Goal: Task Accomplishment & Management: Complete application form

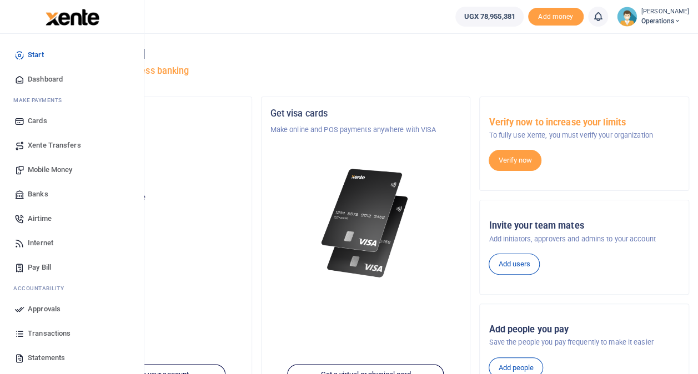
click at [49, 330] on span "Transactions" at bounding box center [49, 333] width 43 height 11
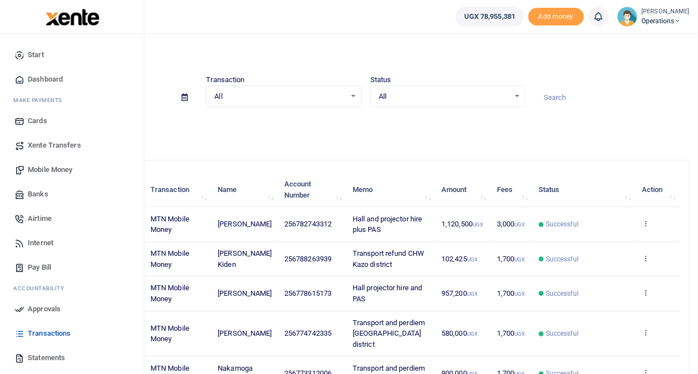
click at [53, 165] on span "Mobile Money" at bounding box center [50, 169] width 44 height 11
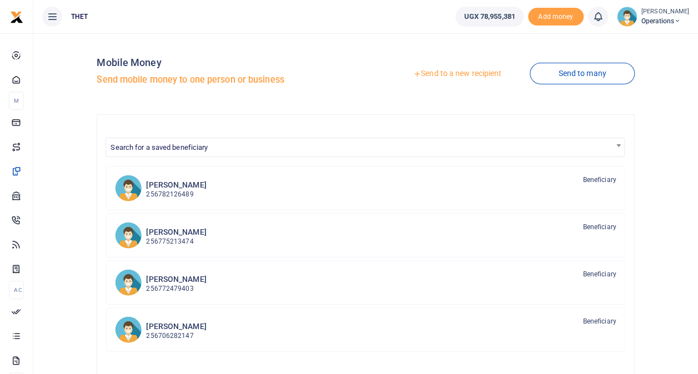
click at [439, 74] on link "Send to a new recipient" at bounding box center [457, 74] width 145 height 20
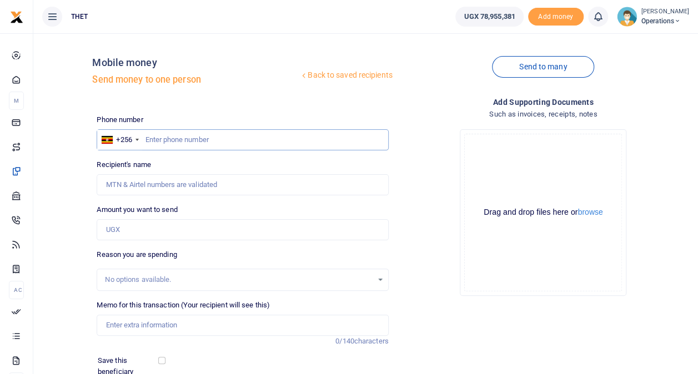
click at [195, 140] on input "text" at bounding box center [242, 139] width 291 height 21
type input "784902032"
type input "Amiduni Razaki Waiga"
type input "779136886"
click at [271, 99] on div "Back to saved recipients Mobile money Send money to one person" at bounding box center [242, 73] width 300 height 63
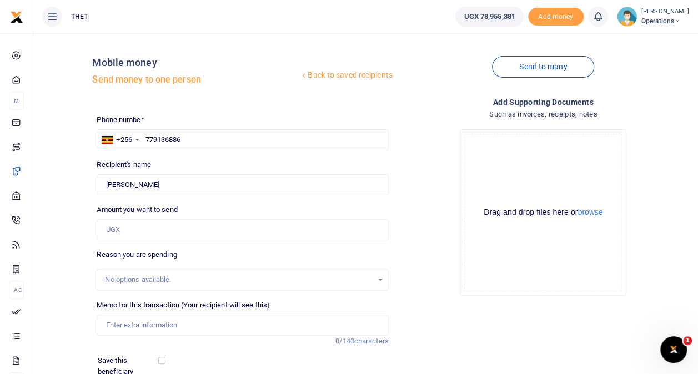
type input "Salila Monday"
click at [214, 147] on input "779136886" at bounding box center [242, 139] width 291 height 21
type input "778159370"
click at [249, 101] on div "Back to saved recipients Mobile money Send money to one person" at bounding box center [242, 73] width 300 height 63
type input "Zubair Aziku"
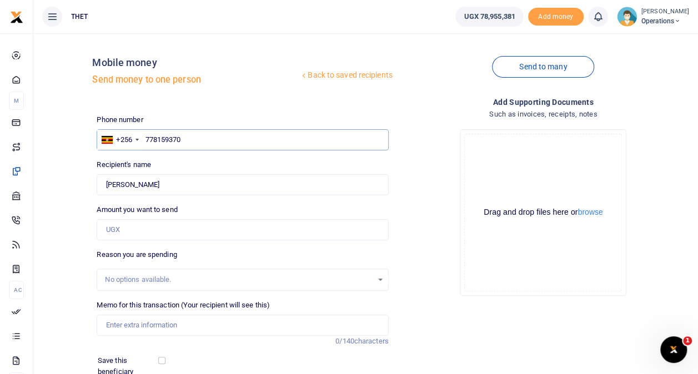
click at [219, 138] on input "778159370" at bounding box center [242, 139] width 291 height 21
type input "784851601"
click at [238, 108] on div "Back to saved recipients Mobile money Send money to one person Send to many Pho…" at bounding box center [392, 248] width 601 height 412
click at [220, 118] on div "Phone number +256 Uganda +256 784851601 Phone is required." at bounding box center [242, 132] width 291 height 36
click at [198, 146] on input "784851601" at bounding box center [242, 139] width 291 height 21
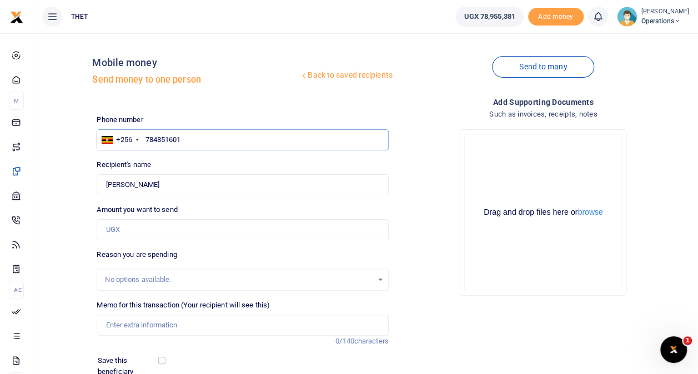
type input "Jamila Angaika"
type input "787468537"
type input "Zubeda Bako"
click at [210, 112] on div "Back to saved recipients Mobile money Send money to one person Send to many Pho…" at bounding box center [392, 248] width 601 height 412
click at [200, 148] on input "787468537" at bounding box center [242, 139] width 291 height 21
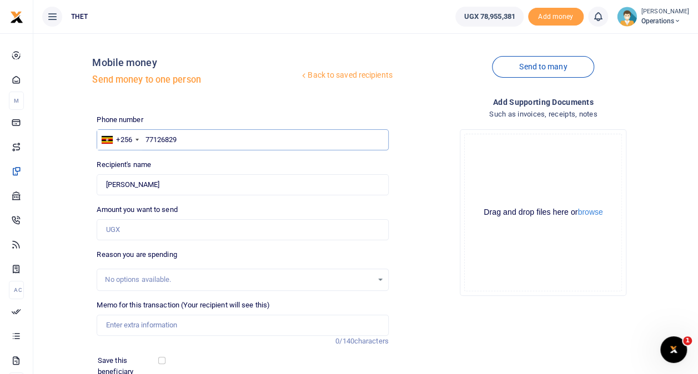
type input "771268292"
type input "Aluma Bangason"
click at [214, 117] on div "Phone number +256 Uganda +256 771268292 Phone is required." at bounding box center [242, 132] width 291 height 36
click at [207, 132] on input "771268292" at bounding box center [242, 139] width 291 height 21
type input "785037640"
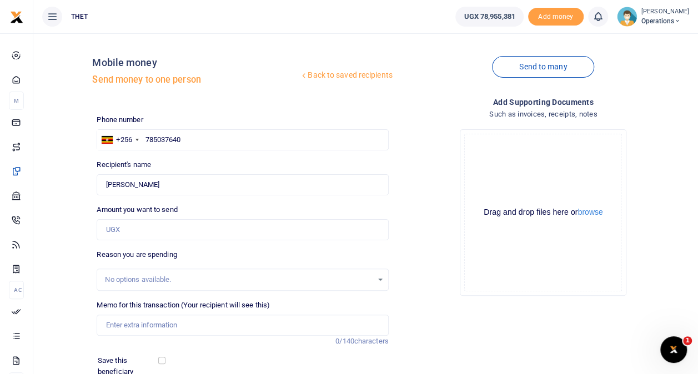
type input "Hussien Saddam"
click at [211, 117] on div "Phone number +256 Uganda +256 785037640 Phone is required." at bounding box center [242, 132] width 291 height 36
click at [202, 140] on input "785037640" at bounding box center [242, 139] width 291 height 21
type input "787971489"
type input "Margaret Ajidiru"
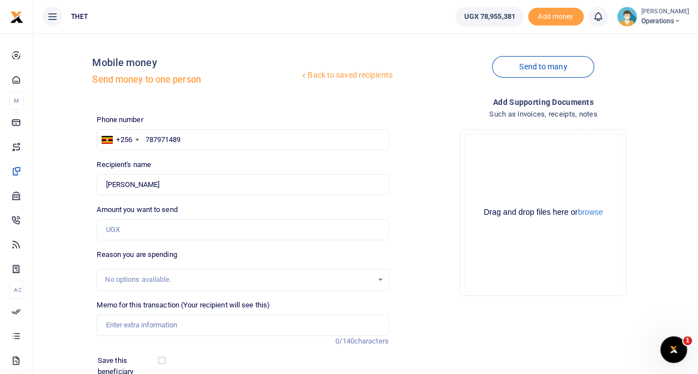
click at [210, 119] on div "Phone number +256 Uganda +256 787971489 Phone is required." at bounding box center [242, 132] width 291 height 36
click at [205, 135] on input "787971489" at bounding box center [242, 139] width 291 height 21
type input "788937757"
type input "Cicilia Aate"
click at [207, 93] on div "Back to saved recipients Mobile money Send money to one person" at bounding box center [242, 73] width 300 height 63
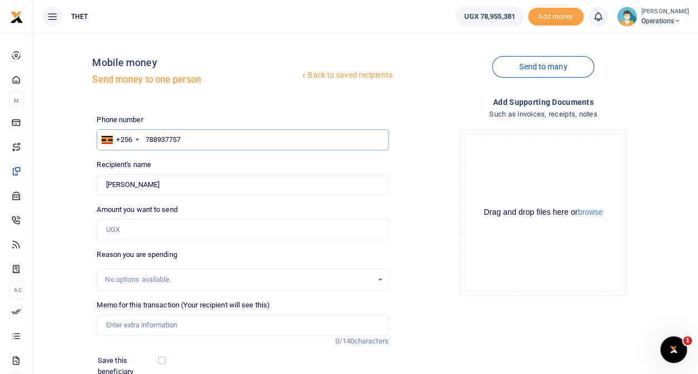
click at [198, 135] on input "788937757" at bounding box center [242, 139] width 291 height 21
type input "780999341"
click at [218, 98] on div "Back to saved recipients Mobile money Send money to one person" at bounding box center [242, 73] width 300 height 63
type input "Akuma Stephen"
click at [199, 145] on input "780999341" at bounding box center [242, 139] width 291 height 21
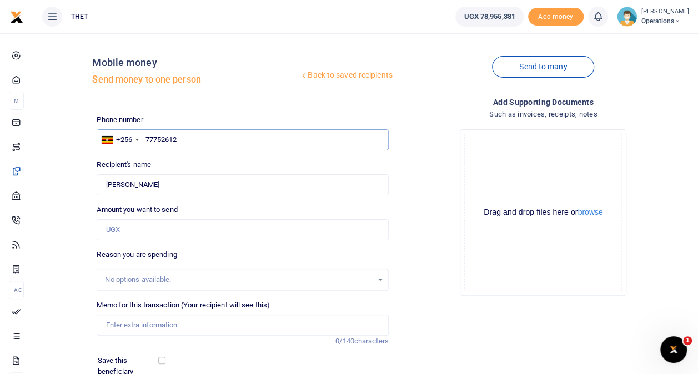
type input "777526120"
type input "Fredrick Denaya"
click at [218, 104] on div "Back to saved recipients Mobile money Send money to one person" at bounding box center [242, 73] width 300 height 63
click at [204, 136] on input "777526120" at bounding box center [242, 139] width 291 height 21
type input "779085539"
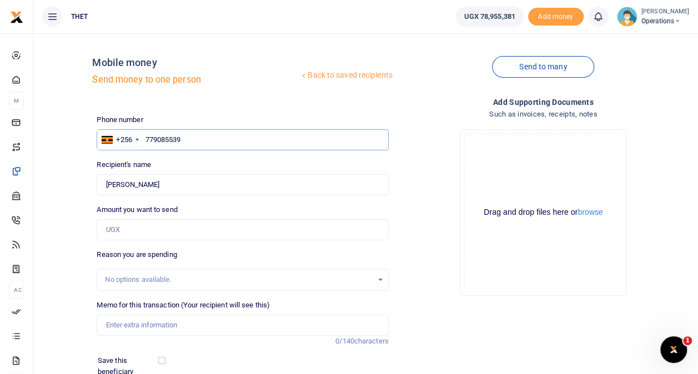
type input "Agnes Sida"
click at [203, 116] on div "Phone number +256 Uganda +256 779085539 Phone is required." at bounding box center [242, 132] width 291 height 36
click at [194, 138] on input "779085539" at bounding box center [242, 139] width 291 height 21
type input "773924180"
type input "Francis Yosa"
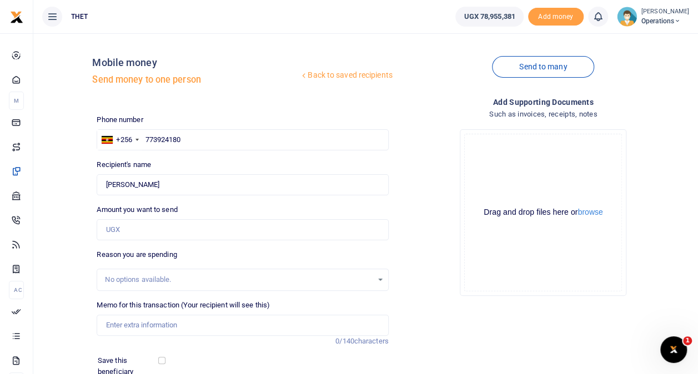
click at [198, 119] on div "Phone number +256 Uganda +256 773924180 Phone is required." at bounding box center [242, 132] width 291 height 36
click at [192, 137] on input "773924180" at bounding box center [242, 139] width 291 height 21
type input "789130031"
type input "Rashid Afema"
click at [648, 23] on span "Operations" at bounding box center [665, 21] width 48 height 10
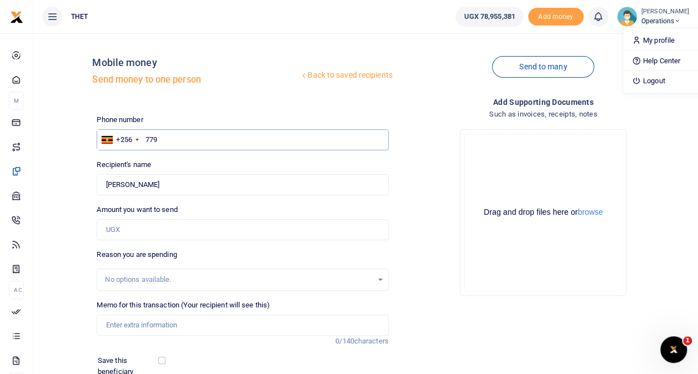
click at [197, 140] on input "779" at bounding box center [242, 139] width 291 height 21
type input "779863688"
type input "Aziz Atiku"
click at [204, 119] on div "Phone number +256 Uganda +256 779863688 Phone is required." at bounding box center [242, 132] width 291 height 36
click at [195, 137] on input "779863688" at bounding box center [242, 139] width 291 height 21
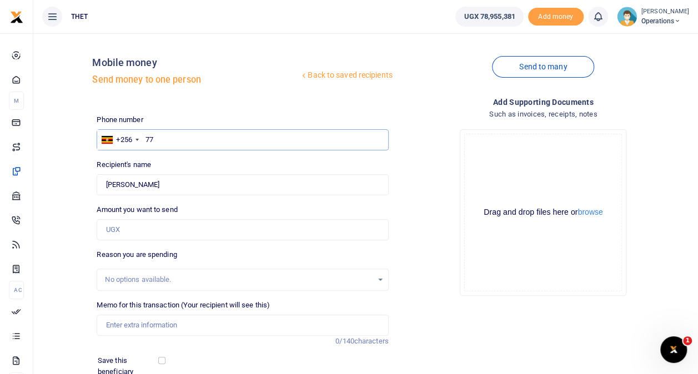
type input "77"
click at [645, 22] on span "Operations" at bounding box center [665, 21] width 48 height 10
click at [635, 79] on link "Logout" at bounding box center [667, 81] width 88 height 16
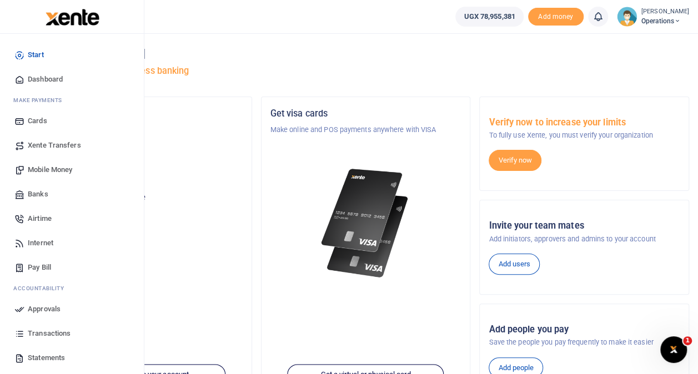
click at [48, 332] on span "Transactions" at bounding box center [49, 333] width 43 height 11
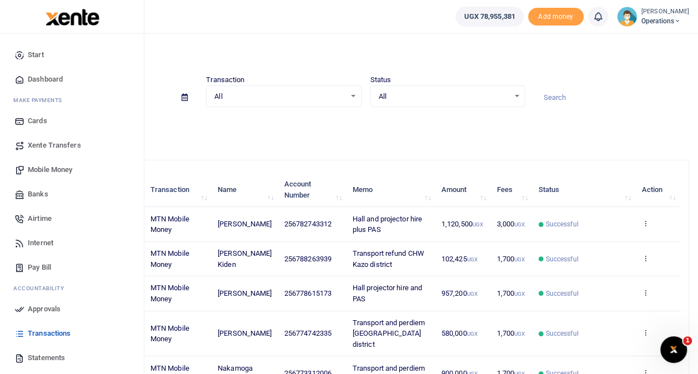
click at [55, 164] on span "Mobile Money" at bounding box center [50, 169] width 44 height 11
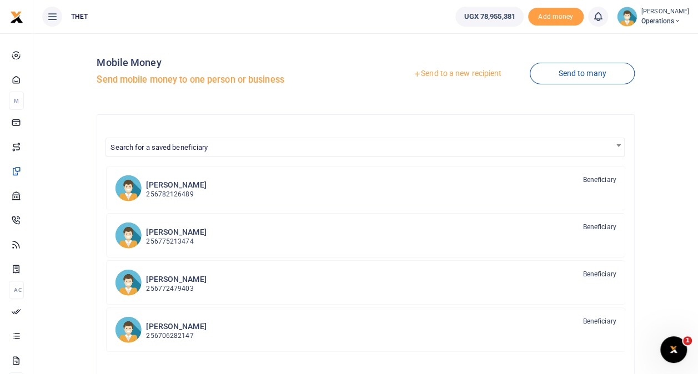
click at [435, 74] on link "Send to a new recipient" at bounding box center [457, 74] width 145 height 20
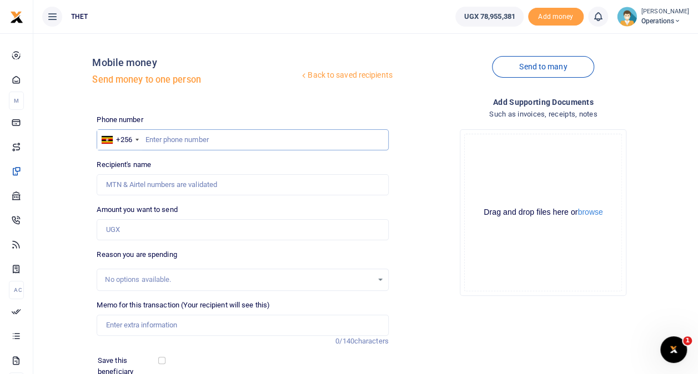
click at [182, 139] on input "text" at bounding box center [242, 139] width 291 height 21
type input "782126489"
type input "[PERSON_NAME]"
type input "782126489"
click at [154, 225] on input "Amount you want to send" at bounding box center [242, 229] width 291 height 21
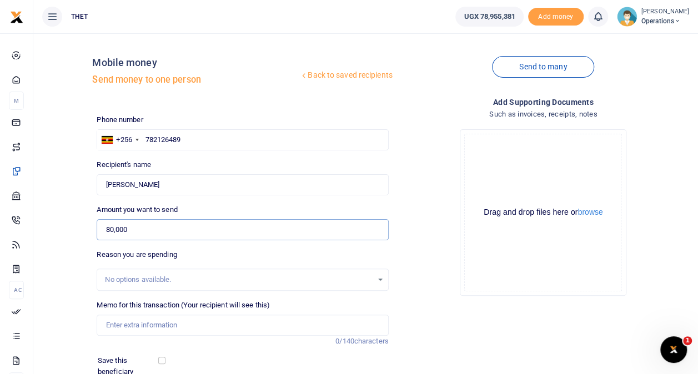
type input "80,000"
click at [162, 363] on input "checkbox" at bounding box center [161, 360] width 7 height 7
click at [79, 316] on div "Back to saved recipients Mobile money Send money to one person Send to many Pho…" at bounding box center [366, 248] width 656 height 412
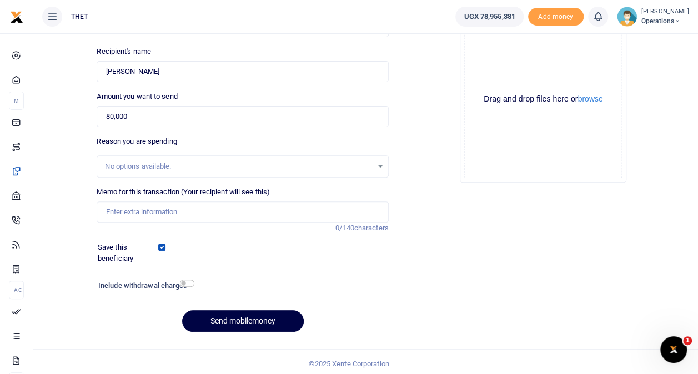
scroll to position [117, 0]
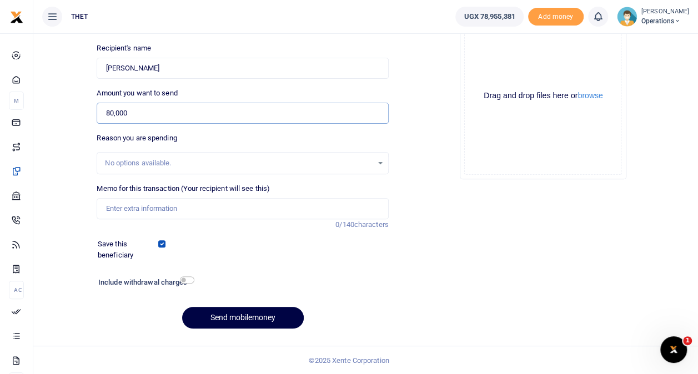
click at [176, 117] on input "80,000" at bounding box center [242, 113] width 291 height 21
click at [159, 243] on input "checkbox" at bounding box center [161, 243] width 7 height 7
checkbox input "false"
click at [188, 279] on input "checkbox" at bounding box center [187, 279] width 14 height 7
checkbox input "true"
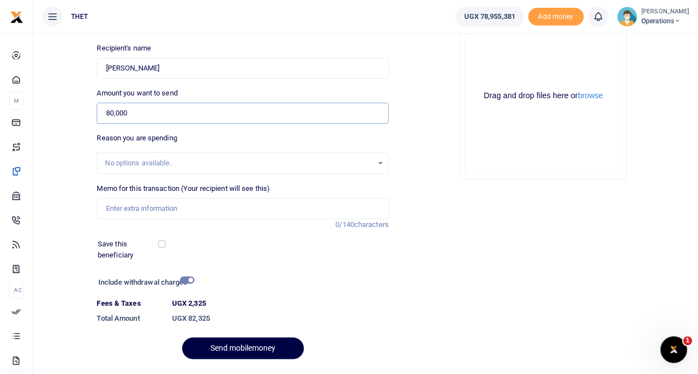
click at [159, 114] on input "80,000" at bounding box center [242, 113] width 291 height 21
type input "8"
type input "0"
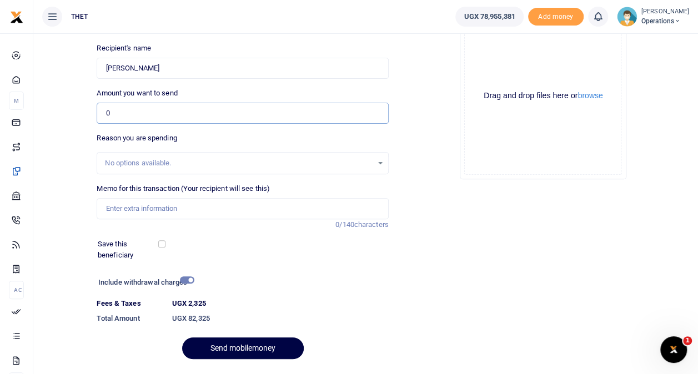
type input "0"
click at [192, 20] on ul "THET" at bounding box center [239, 16] width 413 height 33
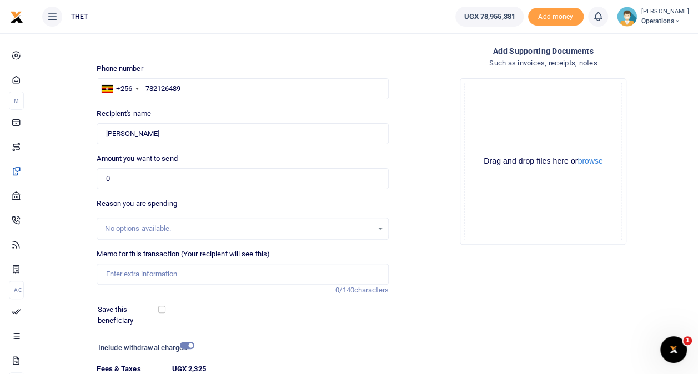
scroll to position [50, 0]
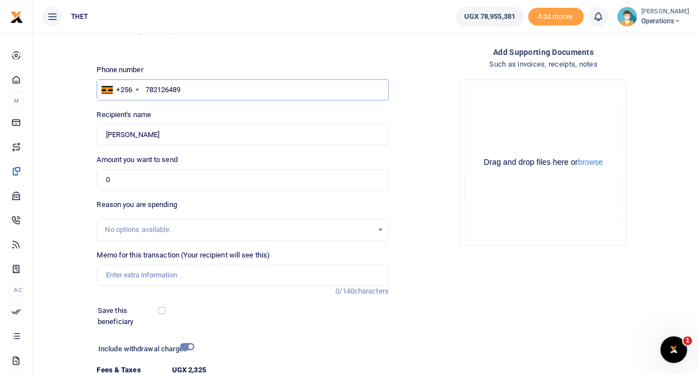
click at [193, 86] on input "782126489" at bounding box center [242, 89] width 291 height 21
type input "7777752226"
type input "Salima Never"
click at [163, 89] on input "7777752226" at bounding box center [242, 89] width 291 height 21
type input "777752226"
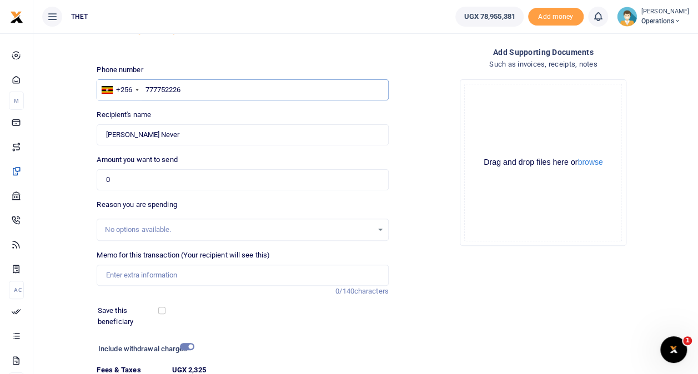
type input "Aida Aduna"
click at [220, 42] on div "Back to saved recipients Mobile money Send money to one person" at bounding box center [242, 23] width 300 height 63
click at [191, 90] on input "777752226" at bounding box center [242, 89] width 291 height 21
type input "773606656"
type input "Neema Chagua"
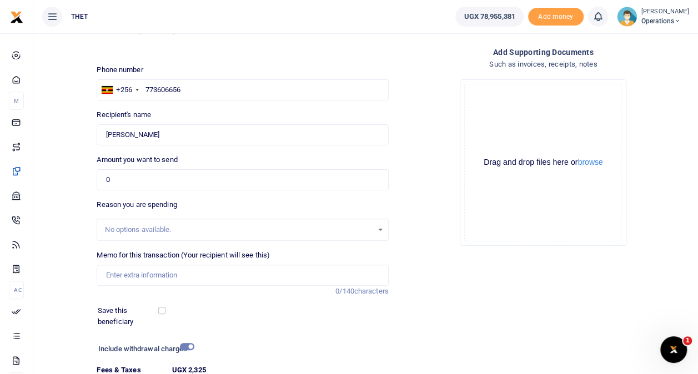
click at [201, 68] on div "Phone number +256 Uganda +256 773606656 Phone is required." at bounding box center [242, 82] width 291 height 36
click at [200, 92] on input "773606656" at bounding box center [242, 89] width 291 height 21
type input "774988689"
type input "Peace Namara"
click at [214, 52] on div "Back to saved recipients Mobile money Send money to one person" at bounding box center [242, 23] width 300 height 63
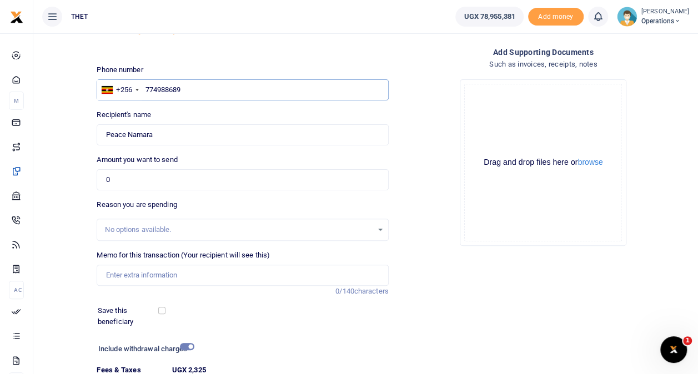
click at [198, 95] on input "774988689" at bounding box center [242, 89] width 291 height 21
type input "774988686"
type input "Jamali Nginya"
click at [205, 69] on div "Phone number +256 Uganda +256 774988686 Phone is required." at bounding box center [242, 82] width 291 height 36
click at [207, 79] on input "774988686" at bounding box center [242, 89] width 291 height 21
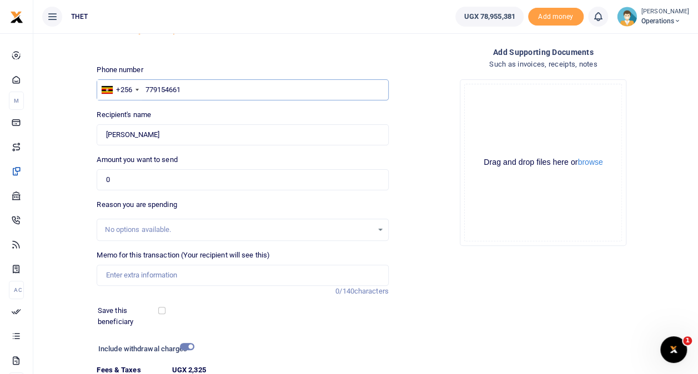
type input "779154661"
click at [225, 61] on div "Back to saved recipients Mobile money Send money to one person Send to many Pho…" at bounding box center [392, 213] width 601 height 442
type input "Mahazim Farida"
click at [212, 89] on input "779154661" at bounding box center [242, 89] width 291 height 21
type input "778269415"
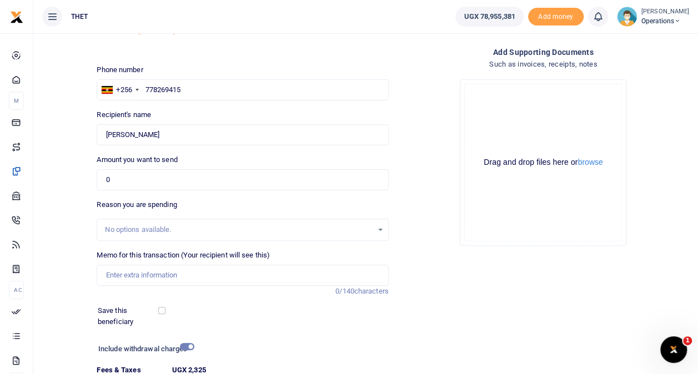
type input "Charles Aloro"
click at [233, 54] on div "Back to saved recipients Mobile money Send money to one person" at bounding box center [242, 23] width 300 height 63
click at [212, 87] on input "778269415" at bounding box center [242, 89] width 291 height 21
type input "783766501"
click at [212, 62] on div "Back to saved recipients Mobile money Send money to one person Send to many Pho…" at bounding box center [392, 213] width 601 height 442
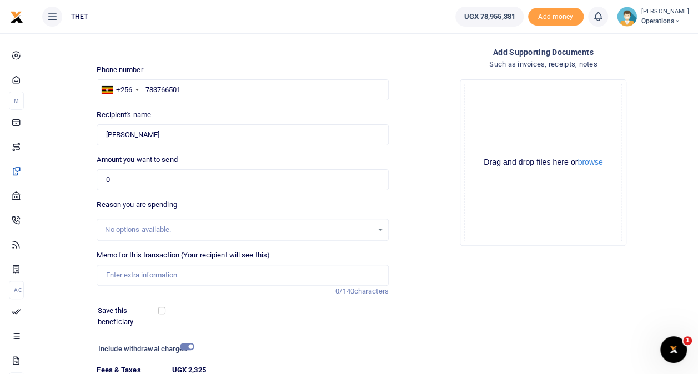
type input "Palma Sonyo"
click at [200, 90] on input "783766501" at bounding box center [242, 89] width 291 height 21
type input "778884338"
type input "Kasfa Faiza"
click at [215, 62] on div "Back to saved recipients Mobile money Send money to one person Send to many Pho…" at bounding box center [392, 213] width 601 height 442
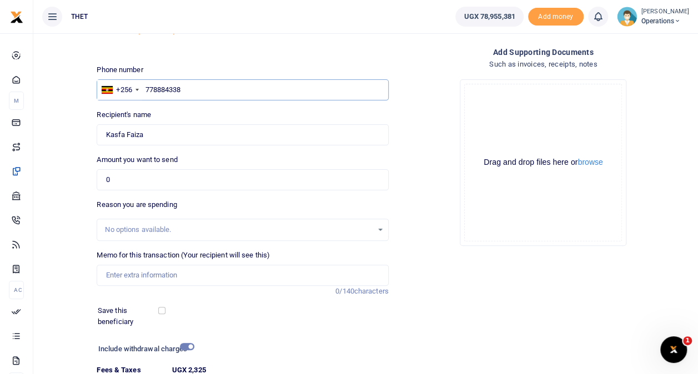
click at [204, 87] on input "778884338" at bounding box center [242, 89] width 291 height 21
type input "761589322"
type input "Innocent Atiki"
click at [207, 68] on div "Phone number +256 Uganda +256 761589322 Phone is required." at bounding box center [242, 82] width 291 height 36
click at [200, 90] on input "761589322" at bounding box center [242, 89] width 291 height 21
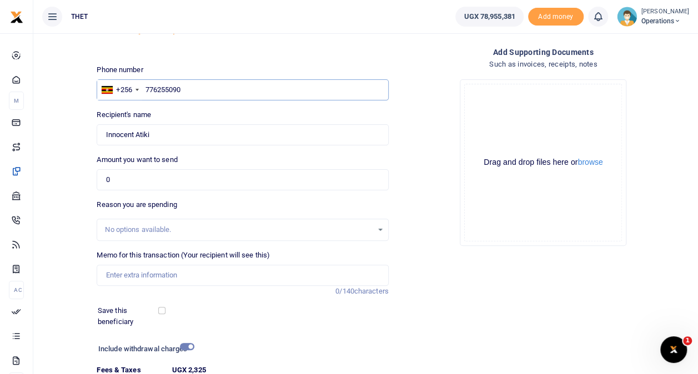
type input "776255090"
type input "Kaifa Dawa"
click at [212, 60] on div "Back to saved recipients Mobile money Send money to one person Send to many Pho…" at bounding box center [392, 213] width 601 height 442
click at [205, 87] on input "776255090" at bounding box center [242, 89] width 291 height 21
type input "781282250"
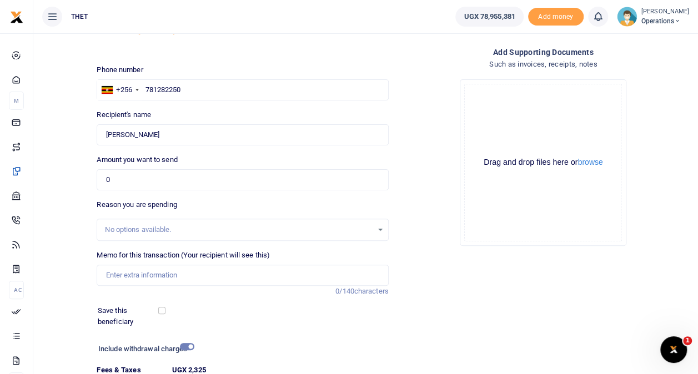
type input "Amuza Acidri"
click at [223, 46] on div "Back to saved recipients Mobile money Send money to one person" at bounding box center [242, 23] width 300 height 63
click at [195, 88] on input "781282250" at bounding box center [242, 89] width 291 height 21
type input "772241282"
click at [222, 53] on div "Back to saved recipients Mobile money Send money to one person" at bounding box center [242, 23] width 300 height 63
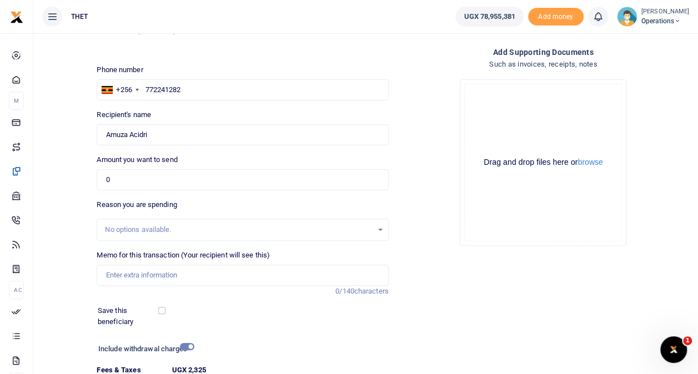
type input "Bran Alice Zalika"
click at [198, 89] on input "772241282" at bounding box center [242, 89] width 291 height 21
type input "770919751"
type input "Khalid Somadi"
click at [214, 67] on div "Phone number +256 Uganda +256 770919751 Phone is required." at bounding box center [242, 82] width 291 height 36
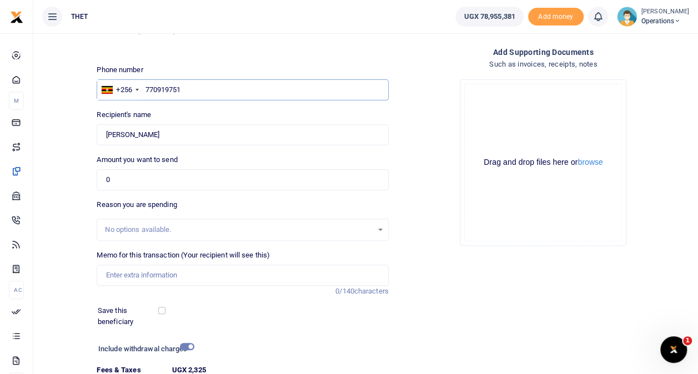
click at [205, 86] on input "770919751" at bounding box center [242, 89] width 291 height 21
type input "771300887"
type input "Amina Bako"
click at [212, 71] on div "Phone number +256 Uganda +256 771300887 Phone is required." at bounding box center [242, 82] width 291 height 36
click at [201, 91] on input "771300887" at bounding box center [242, 89] width 291 height 21
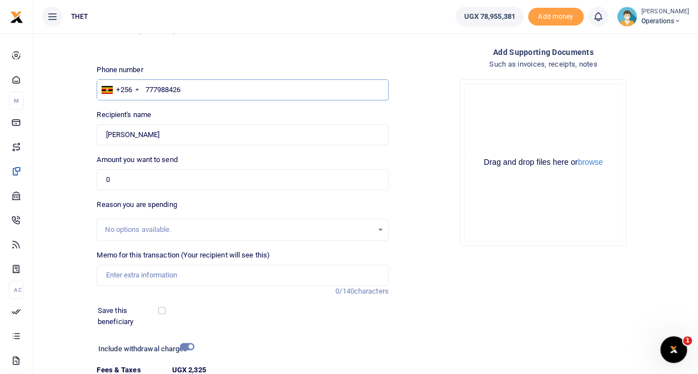
type input "777988426"
type input "Rashid Alemiga"
click at [219, 54] on div "Back to saved recipients Mobile money Send money to one person" at bounding box center [242, 23] width 300 height 63
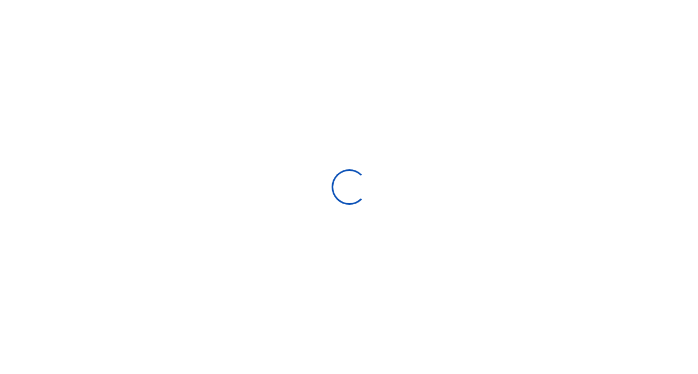
select select "Loading bundles"
select select
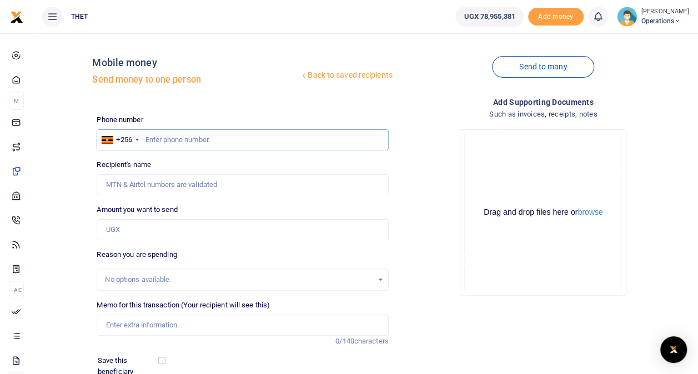
click at [243, 138] on input "text" at bounding box center [242, 139] width 291 height 21
type input "0"
type input "766709994"
type input "Kalisum Adiru"
type input "766066649"
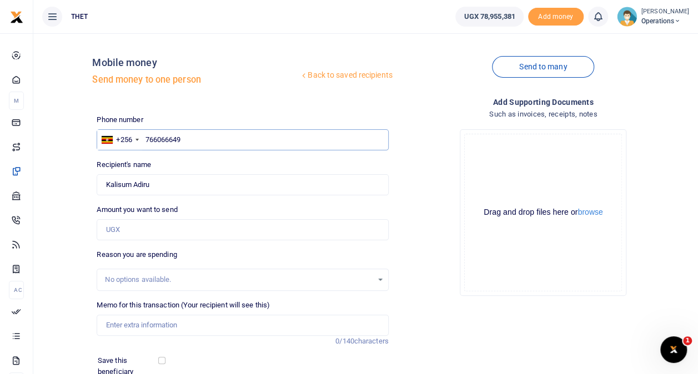
type input "Busira Ayizuru"
type input "764360001"
type input "Florence Ajio"
type input "761924295"
type input "Jane Sonny"
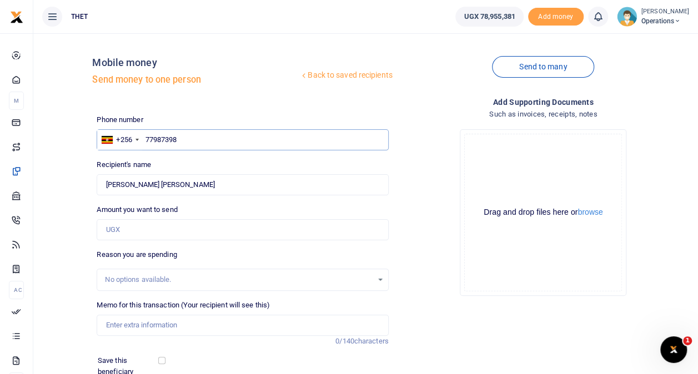
type input "779873983"
type input "Nadia Fikira"
type input "785148026"
type input "Lucy Atayi"
type input "760026113"
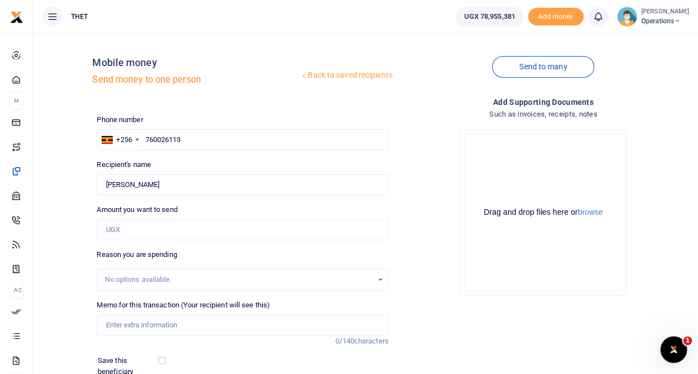
click at [240, 111] on div "Back to saved recipients Mobile money Send money to one person Send to many Pho…" at bounding box center [392, 248] width 601 height 412
type input "Vincent Edema"
click at [213, 141] on input "760026113" at bounding box center [242, 139] width 291 height 21
type input "785148026"
type input "Lucy Atayi"
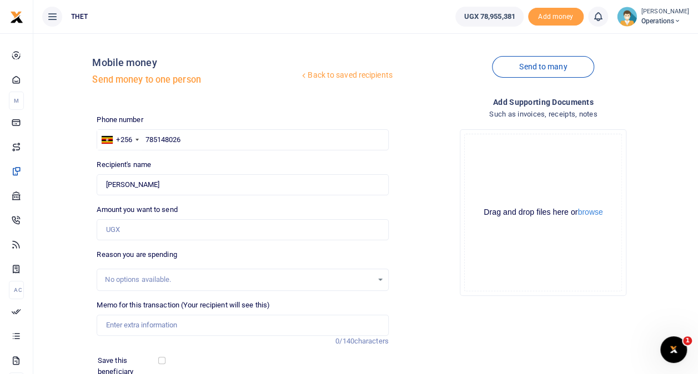
click at [247, 97] on div "Back to saved recipients Mobile money Send money to one person" at bounding box center [242, 73] width 300 height 63
click at [203, 142] on input "785148026" at bounding box center [242, 139] width 291 height 21
type input "760026113"
type input "Vincent Edema"
click at [232, 113] on div "Back to saved recipients Mobile money Send money to one person Send to many Pho…" at bounding box center [392, 248] width 601 height 412
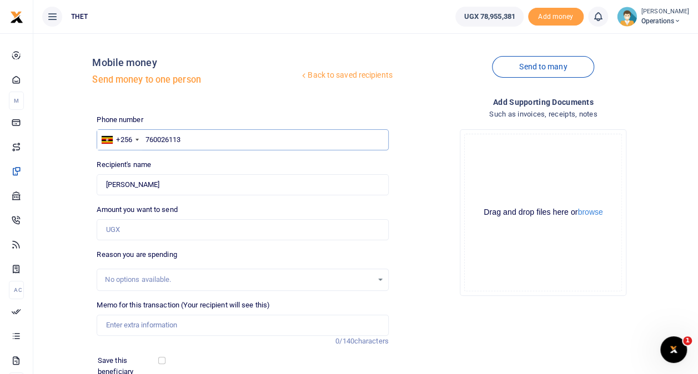
click at [199, 138] on input "760026113" at bounding box center [242, 139] width 291 height 21
type input "781187787"
type input "Charles Geriga"
click at [215, 109] on div "Back to saved recipients Mobile money Send money to one person Send to many Pho…" at bounding box center [392, 248] width 601 height 412
click at [203, 140] on input "781187787" at bounding box center [242, 139] width 291 height 21
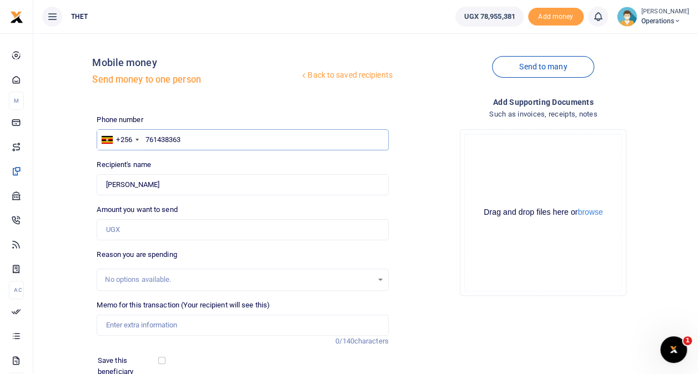
type input "761438363"
click at [224, 114] on div "Phone number +256 Uganda +256 761438363 Phone is required." at bounding box center [242, 132] width 291 height 36
type input "Halid Alemi"
click at [208, 143] on input "761438363" at bounding box center [242, 139] width 291 height 21
type input "781187787"
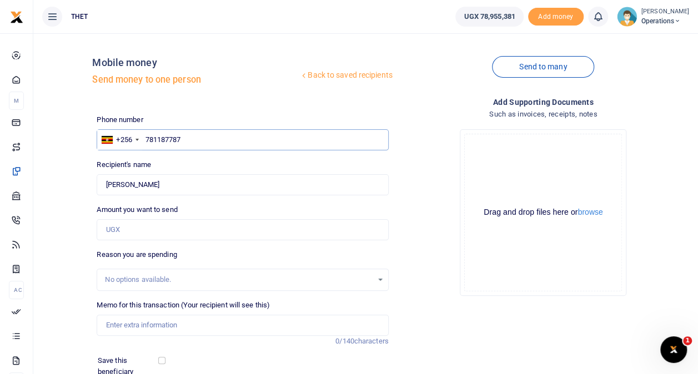
type input "Charles Geriga"
click at [224, 109] on div "Back to saved recipients Mobile money Send money to one person Send to many Pho…" at bounding box center [392, 248] width 601 height 412
click at [203, 141] on input "781187787" at bounding box center [242, 139] width 291 height 21
type input "785109557"
type input "Kalsumu Jidayi"
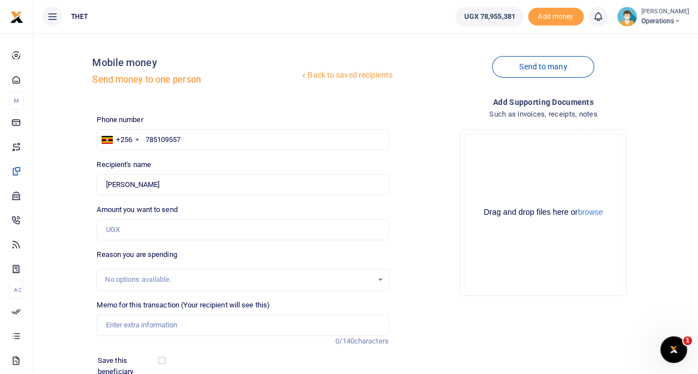
click at [224, 102] on div "Back to saved recipients Mobile money Send money to one person" at bounding box center [242, 73] width 300 height 63
click at [203, 134] on input "785109557" at bounding box center [242, 139] width 291 height 21
type input "775525604"
click at [217, 105] on div "Back to saved recipients Mobile money Send money to one person Send to many Pho…" at bounding box center [392, 248] width 601 height 412
type input "Bashir Musema"
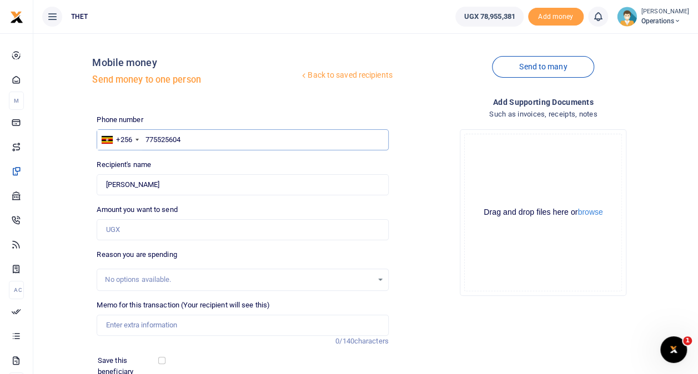
click at [203, 140] on input "775525604" at bounding box center [242, 139] width 291 height 21
click at [188, 136] on input "text" at bounding box center [242, 139] width 291 height 21
type input "777940648"
type input "[PERSON_NAME] Obanto Mambo"
type input "789879496"
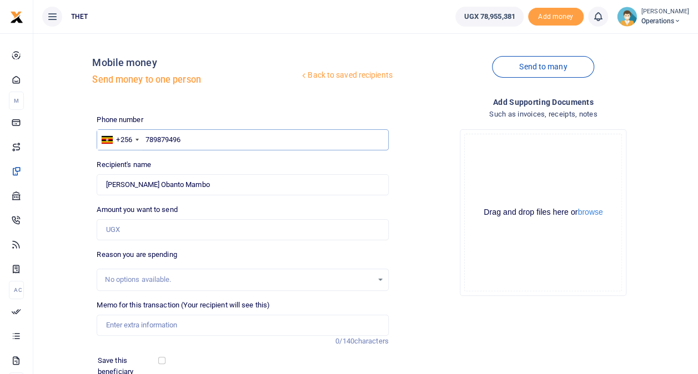
type input "[PERSON_NAME] [PERSON_NAME] Itiya"
click at [208, 122] on div "Phone number +256 [GEOGRAPHIC_DATA] [PHONE_NUMBER] Phone is required." at bounding box center [242, 132] width 291 height 36
click at [192, 140] on input "789879496" at bounding box center [242, 139] width 291 height 21
type input "775078031"
type input "[PERSON_NAME]"
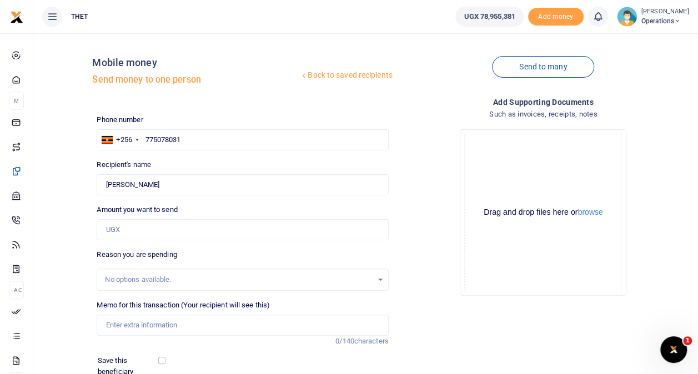
click at [208, 110] on div "Back to saved recipients Mobile money Send money to one person Send to many Pho…" at bounding box center [392, 248] width 601 height 412
click at [196, 136] on input "775078031" at bounding box center [242, 139] width 291 height 21
type input "773704244"
click at [208, 113] on div "Back to saved recipients Mobile money Send money to one person Send to many Pho…" at bounding box center [392, 248] width 601 height 412
type input "[PERSON_NAME]"
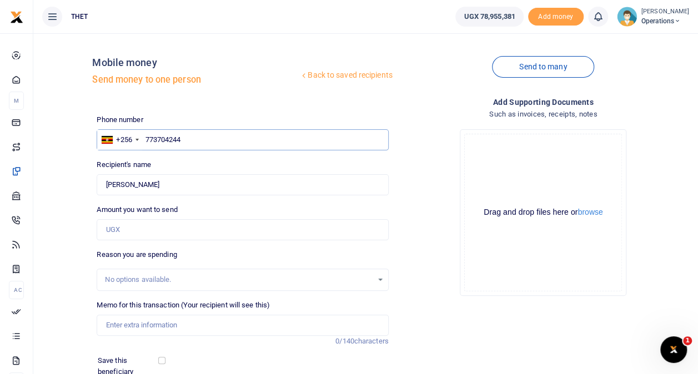
click at [201, 140] on input "773704244" at bounding box center [242, 139] width 291 height 21
type input "767992792"
type input "[PERSON_NAME]"
type input "777514665"
type input "[PERSON_NAME]"
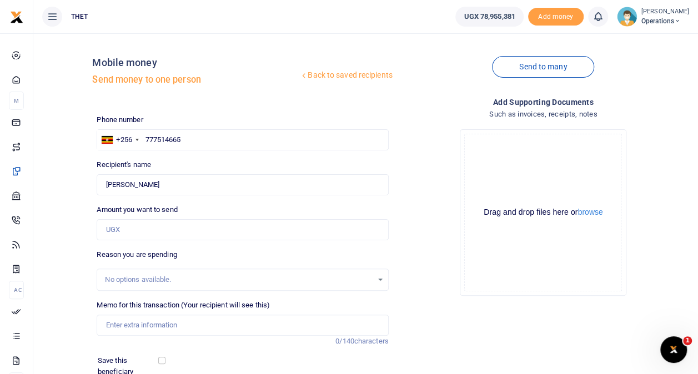
click at [211, 113] on div "Back to saved recipients Mobile money Send money to one person Send to many Pho…" at bounding box center [392, 248] width 601 height 412
click at [204, 133] on input "777514665" at bounding box center [242, 139] width 291 height 21
type input "785573424"
type input "[PERSON_NAME]"
click at [222, 105] on div "Back to saved recipients Mobile money Send money to one person Send to many Pho…" at bounding box center [392, 248] width 601 height 412
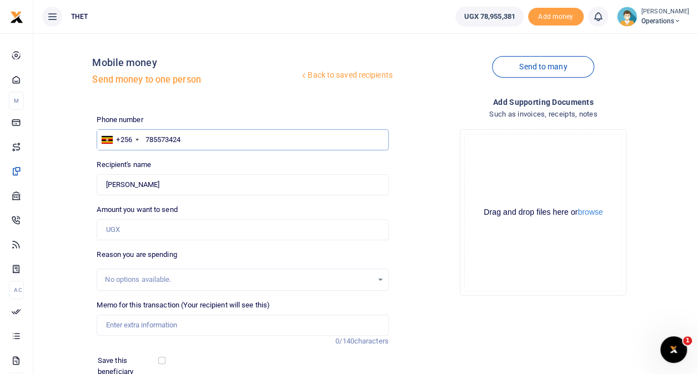
click at [207, 138] on input "785573424" at bounding box center [242, 139] width 291 height 21
type input "777227101"
type input "Rukiya Amina"
click at [222, 112] on div "Back to saved recipients Mobile money Send money to one person Send to many Pho…" at bounding box center [392, 248] width 601 height 412
click at [209, 141] on input "777227101" at bounding box center [242, 139] width 291 height 21
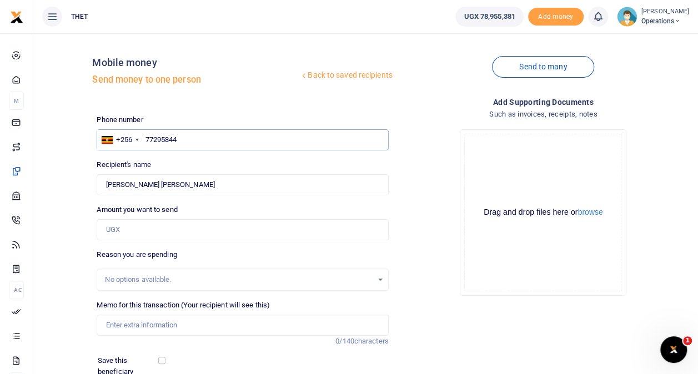
type input "772958447"
type input "Elly Adriko"
click at [228, 102] on div "Back to saved recipients Mobile money Send money to one person" at bounding box center [242, 73] width 300 height 63
click at [204, 138] on input "772958447" at bounding box center [242, 139] width 291 height 21
type input "772964437"
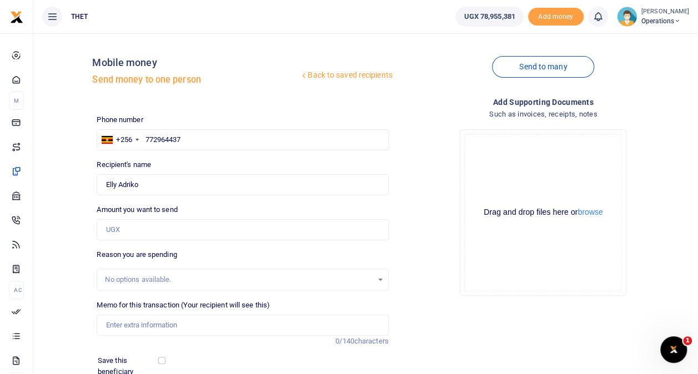
click at [221, 107] on div "Back to saved recipients Mobile money Send money to one person Send to many Pho…" at bounding box center [392, 248] width 601 height 412
type input "Dieudonne Idringi"
click at [641, 19] on span "Operations" at bounding box center [665, 21] width 48 height 10
click at [625, 80] on link "Logout" at bounding box center [667, 81] width 88 height 16
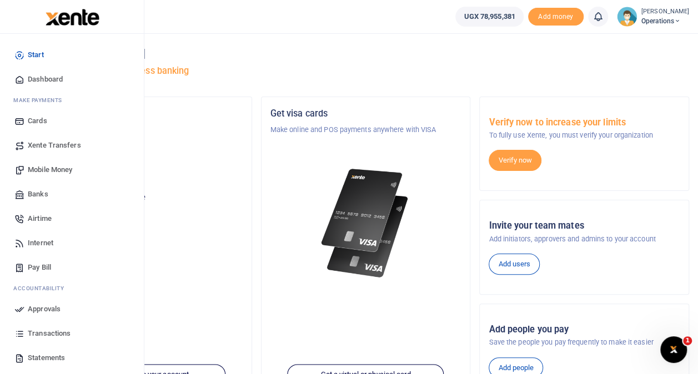
click at [58, 165] on span "Mobile Money" at bounding box center [50, 169] width 44 height 11
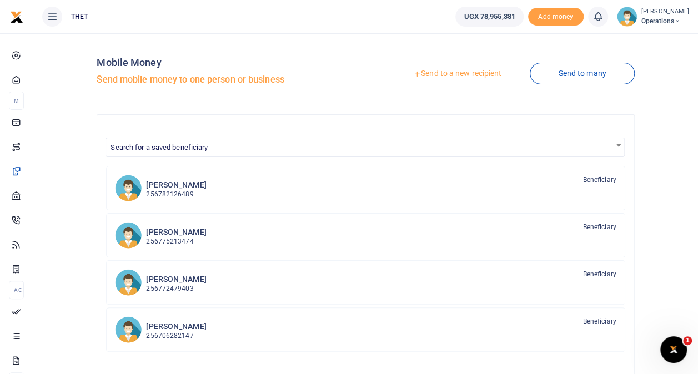
click at [441, 72] on link "Send to a new recipient" at bounding box center [457, 74] width 145 height 20
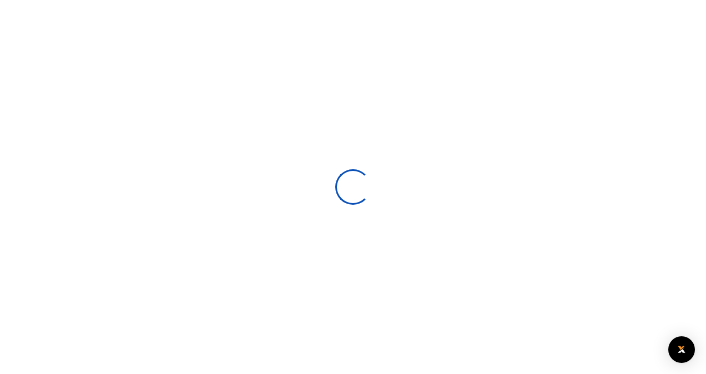
select select
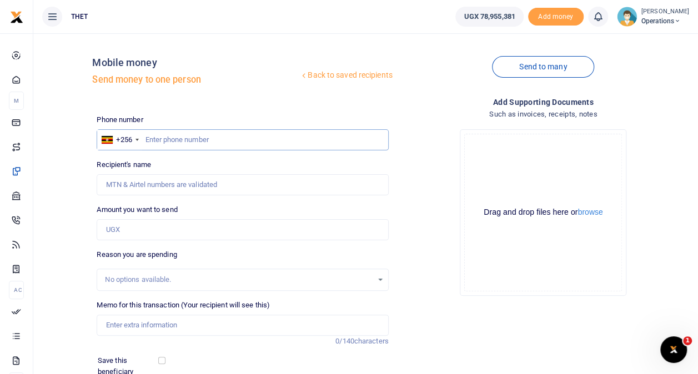
click at [180, 142] on input "text" at bounding box center [242, 139] width 291 height 21
type input "701894856"
type input "[DEMOGRAPHIC_DATA] Karuhanga"
type input "776067400"
type input "[PERSON_NAME]"
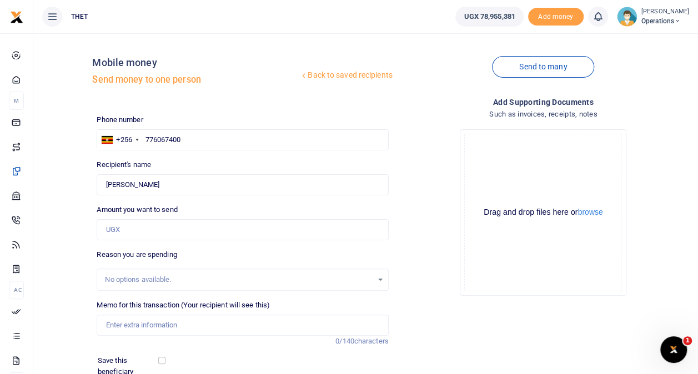
click at [183, 113] on div "Back to saved recipients Mobile money Send money to one person Send to many Pho…" at bounding box center [392, 248] width 601 height 412
click at [187, 138] on input "776067400" at bounding box center [242, 139] width 291 height 21
type input "751757440"
click at [195, 113] on div "Back to saved recipients Mobile money Send money to one person Send to many Pho…" at bounding box center [392, 248] width 601 height 412
type input "[PERSON_NAME]"
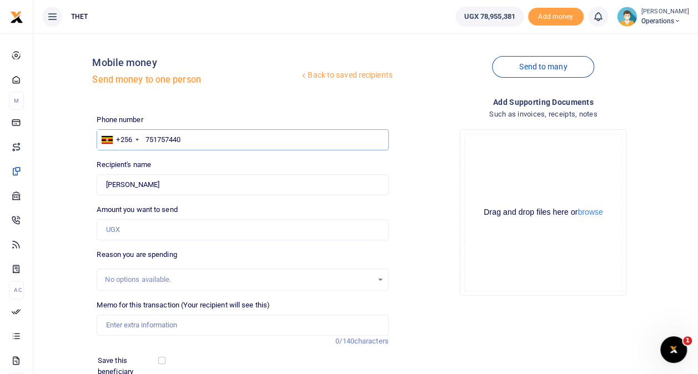
click at [198, 138] on input "751757440" at bounding box center [242, 139] width 291 height 21
type input "756571213"
click at [225, 110] on div "Back to saved recipients Mobile money Send money to one person Send to many Pho…" at bounding box center [392, 248] width 601 height 412
type input "[PERSON_NAME]"
click at [198, 141] on input "756571213" at bounding box center [242, 139] width 291 height 21
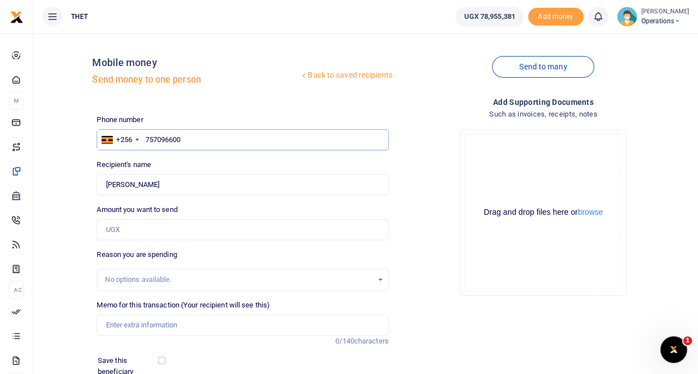
type input "757096600"
click at [205, 109] on div "Back to saved recipients Mobile money Send money to one person Send to many Pho…" at bounding box center [392, 248] width 601 height 412
type input "Alex Atwebembire"
click at [197, 137] on input "757096600" at bounding box center [242, 139] width 291 height 21
type input "753288146"
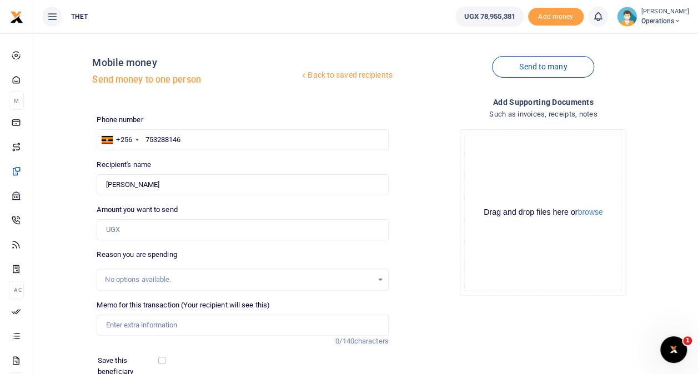
click at [212, 112] on div "Back to saved recipients Mobile money Send money to one person Send to many Pho…" at bounding box center [392, 248] width 601 height 412
type input "Francis. Ndyanabo"
click at [197, 113] on div "Back to saved recipients Mobile money Send money to one person Send to many Pho…" at bounding box center [392, 248] width 601 height 412
click at [195, 140] on input "753288146" at bounding box center [242, 139] width 291 height 21
type input "750897646"
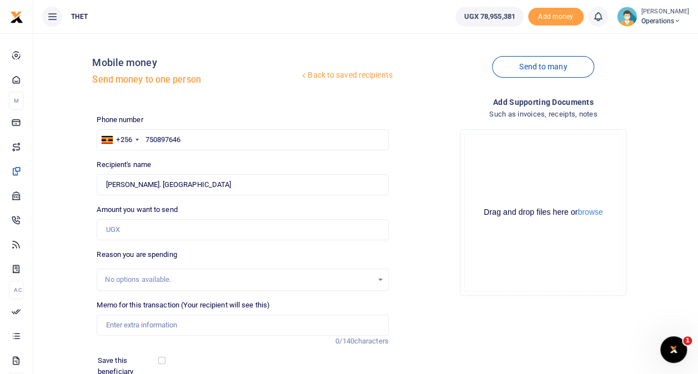
click at [200, 112] on div "Back to saved recipients Mobile money Send money to one person Send to many Pho…" at bounding box center [392, 248] width 601 height 412
type input "Enid Atuhaire"
click at [193, 142] on input "750897646" at bounding box center [242, 139] width 291 height 21
type input "755423079"
click at [210, 109] on div "Back to saved recipients Mobile money Send money to one person Send to many Pho…" at bounding box center [392, 248] width 601 height 412
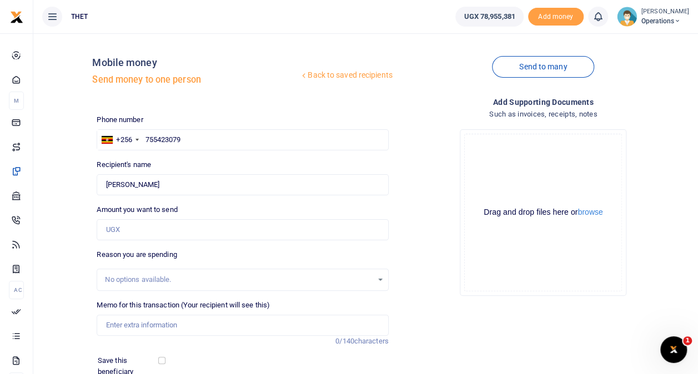
type input "Turyatemba Patrick"
click at [203, 137] on input "755423079" at bounding box center [242, 139] width 291 height 21
type input "751949605"
click at [283, 111] on div "Back to saved recipients Mobile money Send money to one person Send to many Pho…" at bounding box center [392, 248] width 601 height 412
type input "Moses Niwamanya"
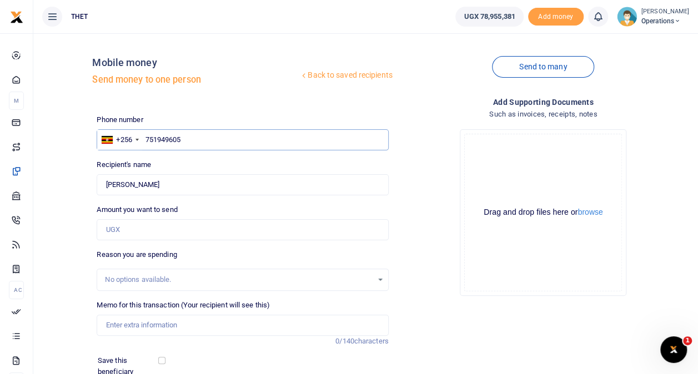
click at [278, 145] on input "751949605" at bounding box center [242, 139] width 291 height 21
type input "781422606"
click at [268, 109] on div "Back to saved recipients Mobile money Send money to one person Send to many Pho…" at bounding box center [392, 248] width 601 height 412
type input "Muhindo Mercy Seduresi"
click at [219, 143] on input "781422606" at bounding box center [242, 139] width 291 height 21
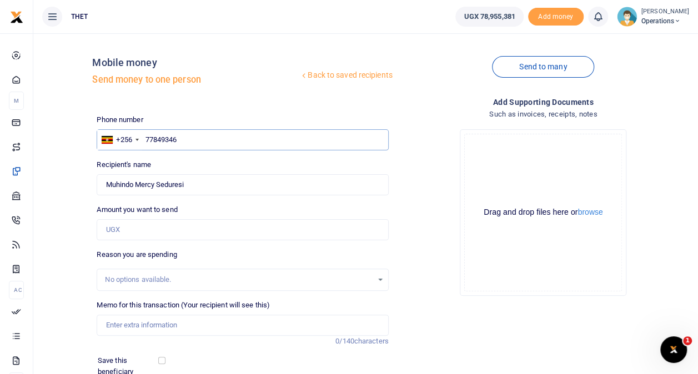
type input "778493465"
type input "Dinnah Kinkusimire"
click at [261, 100] on div "Back to saved recipients Mobile money Send money to one person" at bounding box center [242, 73] width 300 height 63
click at [233, 133] on input "778493465" at bounding box center [242, 139] width 291 height 21
type input "757539587"
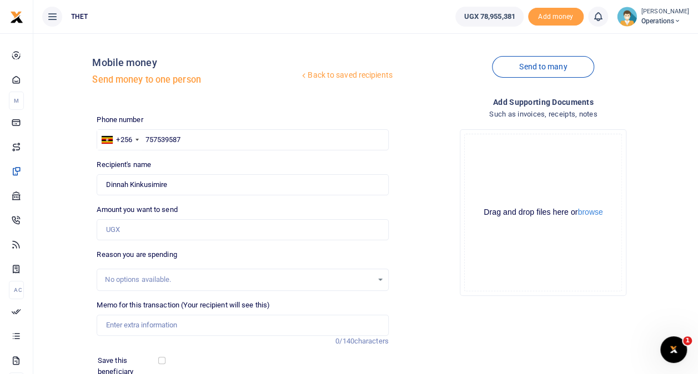
click at [225, 111] on div "Back to saved recipients Mobile money Send money to one person Send to many Pho…" at bounding box center [392, 248] width 601 height 412
type input "Harriet Nyiraneza"
click at [206, 142] on input "757539587" at bounding box center [242, 139] width 291 height 21
type input "772550105"
type input "Nayebare Robson"
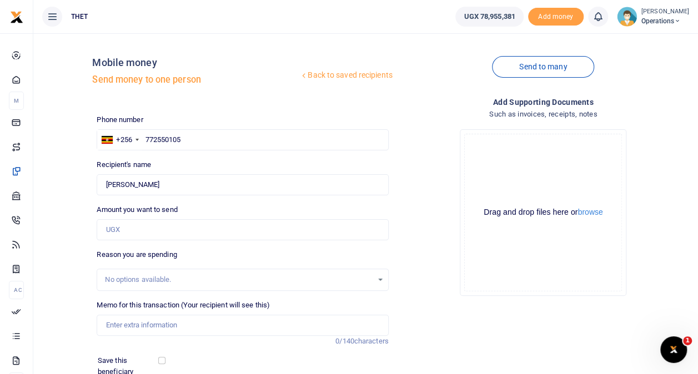
click at [201, 100] on div "Back to saved recipients Mobile money Send money to one person" at bounding box center [242, 73] width 300 height 63
click at [189, 143] on input "772550105" at bounding box center [242, 139] width 291 height 21
type input "772598625"
type input "Valerie Atetsa"
click at [182, 106] on div "Back to saved recipients Mobile money Send money to one person Send to many Pho…" at bounding box center [392, 248] width 601 height 412
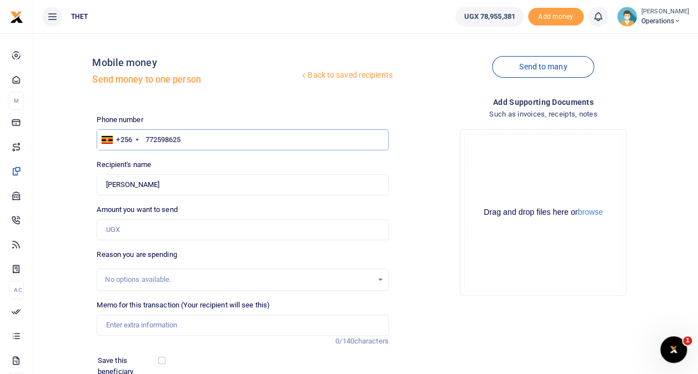
click at [197, 139] on input "772598625" at bounding box center [242, 139] width 291 height 21
type input "751045878"
click at [185, 108] on div "Back to saved recipients Mobile money Send money to one person Send to many Pho…" at bounding box center [392, 248] width 601 height 412
type input "Cryton Oyesigye"
click at [197, 142] on input "751045878" at bounding box center [242, 139] width 291 height 21
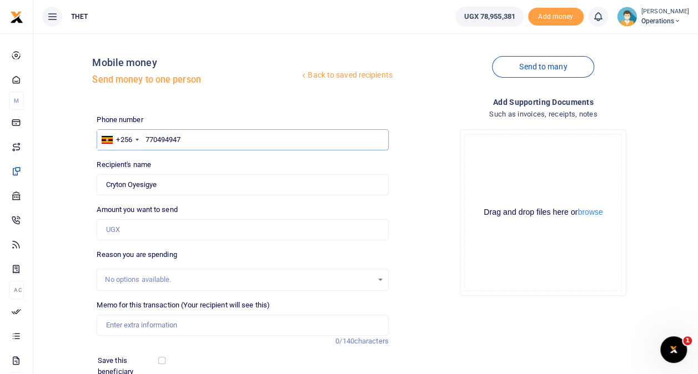
type input "770494947"
click at [204, 110] on div "Back to saved recipients Mobile money Send money to one person Send to many Pho…" at bounding box center [392, 248] width 601 height 412
type input "Harriet Kemirembe"
click at [192, 139] on input "770494947" at bounding box center [242, 139] width 291 height 21
type input "772384136"
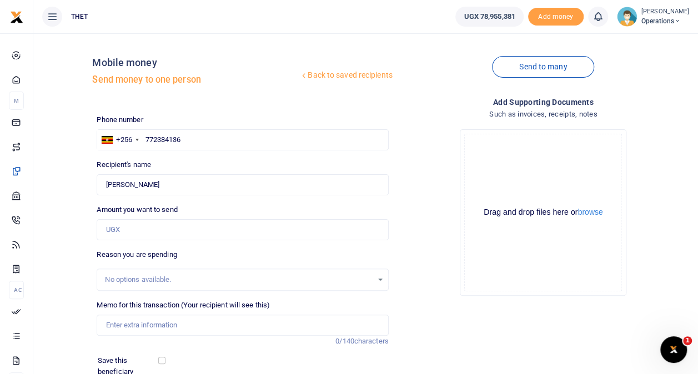
type input "Pricillar Namanya"
click at [202, 107] on div "Back to saved recipients Mobile money Send money to one person Send to many Pho…" at bounding box center [392, 248] width 601 height 412
click at [197, 138] on input "772384136" at bounding box center [242, 139] width 291 height 21
type input "771444976"
click at [193, 109] on div "Back to saved recipients Mobile money Send money to one person Send to many Pho…" at bounding box center [392, 248] width 601 height 412
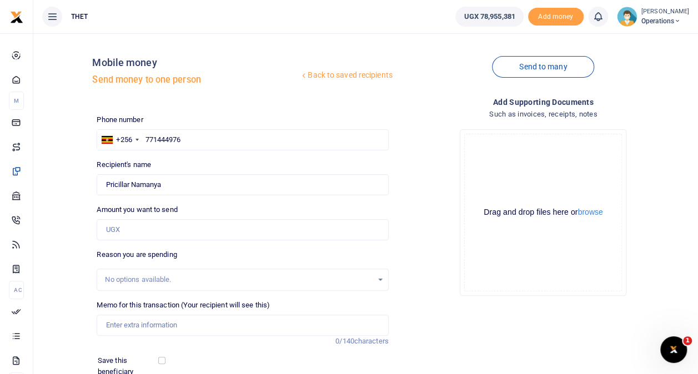
type input "Robert Ndyabanawe"
click at [190, 141] on input "771444976" at bounding box center [242, 139] width 291 height 21
type input "771897901"
click at [197, 107] on div "Back to saved recipients Mobile money Send money to one person Send to many Pho…" at bounding box center [392, 248] width 601 height 412
type input "Sarah Kyoshabire"
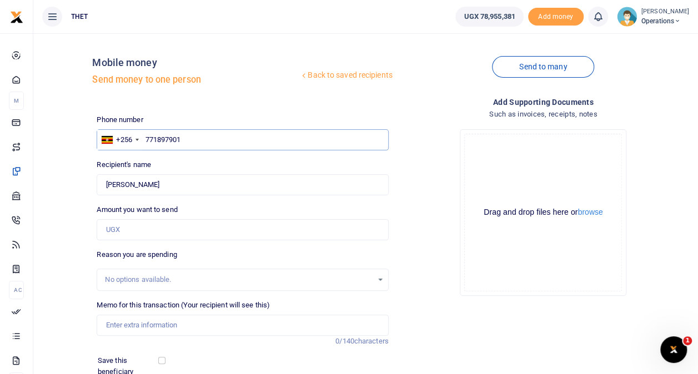
click at [190, 139] on input "771897901" at bounding box center [242, 139] width 291 height 21
type input "704909627"
click at [189, 110] on div "Back to saved recipients Mobile money Send money to one person Send to many Pho…" at bounding box center [392, 248] width 601 height 412
click at [192, 114] on div "Phone number +256 [GEOGRAPHIC_DATA] [PHONE_NUMBER] Phone is required." at bounding box center [242, 132] width 291 height 36
type input "[PERSON_NAME]"
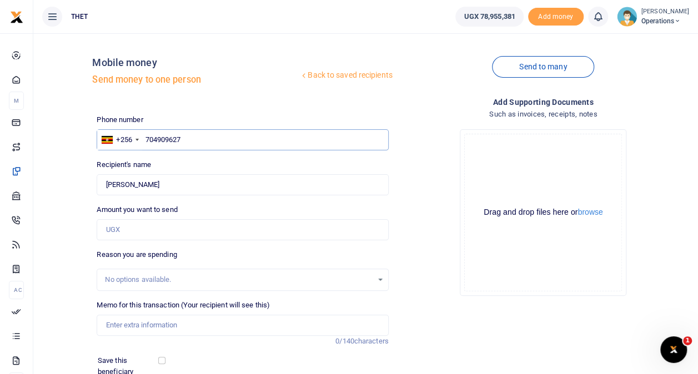
click at [192, 138] on input "704909627" at bounding box center [242, 139] width 291 height 21
click at [181, 142] on input "text" at bounding box center [242, 139] width 291 height 21
type input "782057706"
type input "[PERSON_NAME]"
type input "704909627"
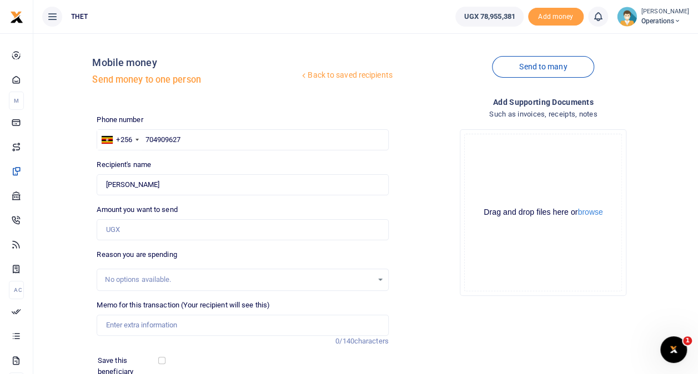
click at [202, 112] on div "Back to saved recipients Mobile money Send money to one person Send to many Pho…" at bounding box center [392, 248] width 601 height 412
type input "Deborah Tukamuhabwa"
click at [201, 121] on div "Phone number +256 Uganda +256 704909627 Phone is required." at bounding box center [242, 132] width 291 height 36
click at [198, 134] on input "704909627" at bounding box center [242, 139] width 291 height 21
type input "706768355"
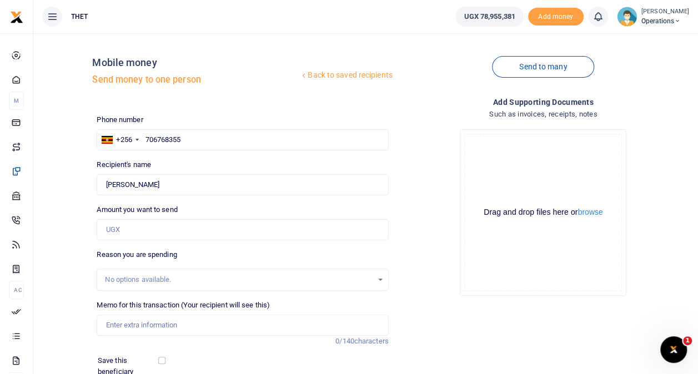
click at [198, 113] on div "Back to saved recipients Mobile money Send money to one person Send to many Pho…" at bounding box center [392, 248] width 601 height 412
type input "Lovence Nabaasa"
click at [202, 139] on input "706768355" at bounding box center [242, 139] width 291 height 21
type input "754077645"
click at [184, 118] on div "Phone number +256 Uganda +256 754077645 Phone is required." at bounding box center [242, 132] width 291 height 36
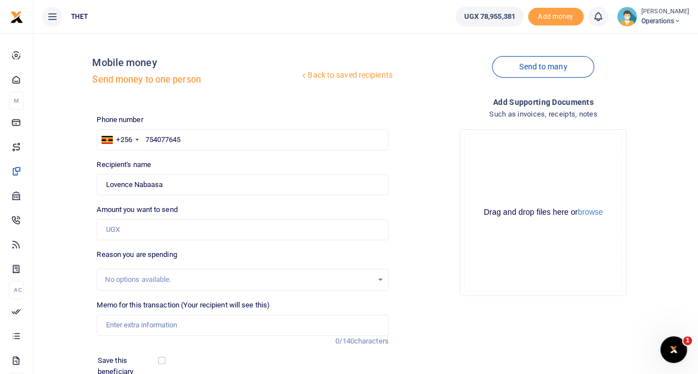
type input "John Biffa"
click at [200, 141] on input "754077645" at bounding box center [242, 139] width 291 height 21
type input "760602796"
click at [202, 111] on div "Back to saved recipients Mobile money Send money to one person Send to many Pho…" at bounding box center [392, 248] width 601 height 412
type input "Sandra Ainomugisha"
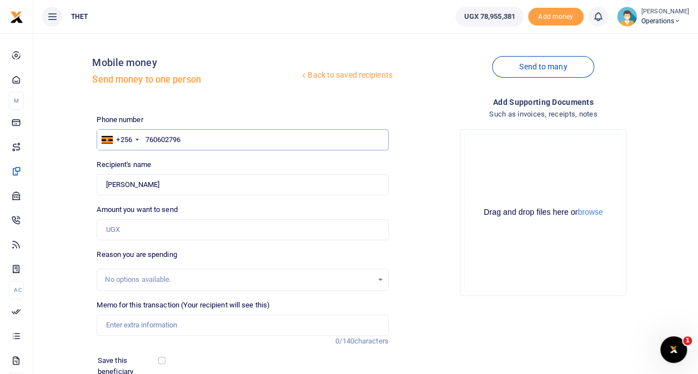
click at [199, 140] on input "760602796" at bounding box center [242, 139] width 291 height 21
type input "787513844"
type input "Beneth Sasirabo"
click at [213, 114] on div "Phone number +256 Uganda +256 787513844 Phone is required." at bounding box center [242, 132] width 291 height 36
click at [202, 143] on input "787513844" at bounding box center [242, 139] width 291 height 21
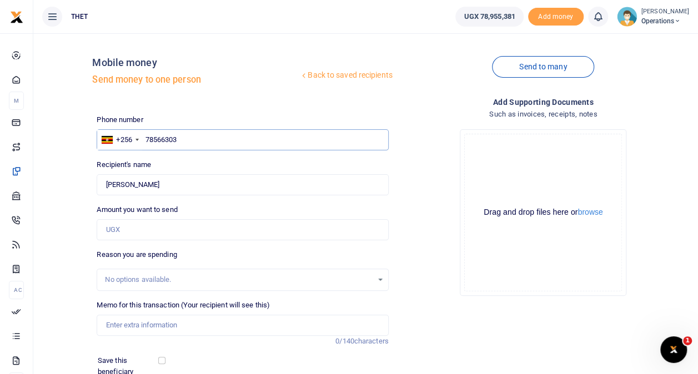
type input "785663032"
type input "Phoebe Bahikire"
click at [209, 103] on div "Back to saved recipients Mobile money Send money to one person" at bounding box center [242, 73] width 300 height 63
click at [200, 143] on input "785663032" at bounding box center [242, 139] width 291 height 21
type input "703468397"
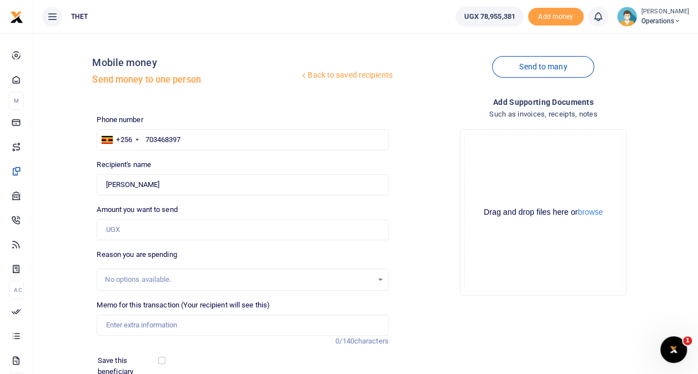
click at [237, 79] on h5 "Send money to one person" at bounding box center [195, 79] width 207 height 11
click at [201, 110] on div "Back to saved recipients Mobile money Send money to one person Send to many Pho…" at bounding box center [392, 248] width 601 height 412
type input "Kemirembe Monic"
click at [199, 140] on input "703468397" at bounding box center [242, 139] width 291 height 21
type input "744403330"
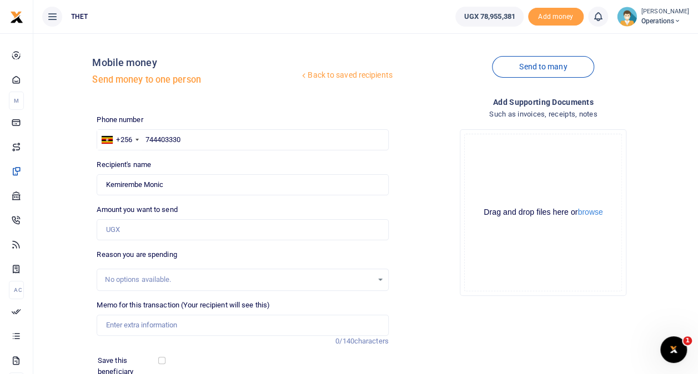
click at [198, 125] on div "Phone number +256 Uganda +256 744403330 Phone is required." at bounding box center [242, 132] width 291 height 36
type input "Mariam Kinkoba"
click at [196, 140] on input "744403330" at bounding box center [242, 139] width 291 height 21
click at [207, 105] on div "Back to saved recipients Mobile money Send money to one person Send to many Pho…" at bounding box center [392, 248] width 601 height 412
click at [197, 107] on div "Back to saved recipients Mobile money Send money to one person Send to many Pho…" at bounding box center [392, 248] width 601 height 412
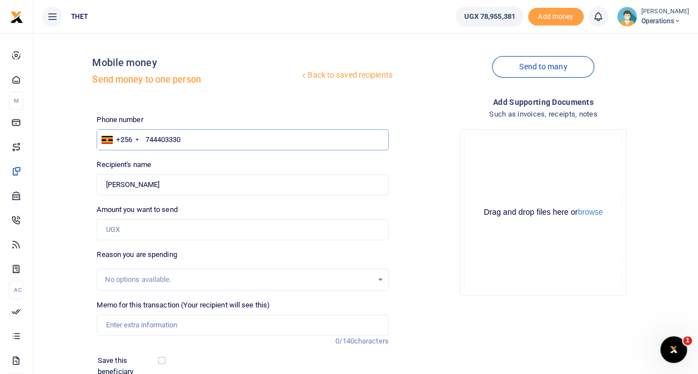
click at [193, 138] on input "744403330" at bounding box center [242, 139] width 291 height 21
type input "753240267"
click at [211, 117] on div "Phone number +256 Uganda +256 753240267 Phone is required." at bounding box center [242, 132] width 291 height 36
type input "Frank Gumisiriza"
click at [194, 143] on input "753240267" at bounding box center [242, 139] width 291 height 21
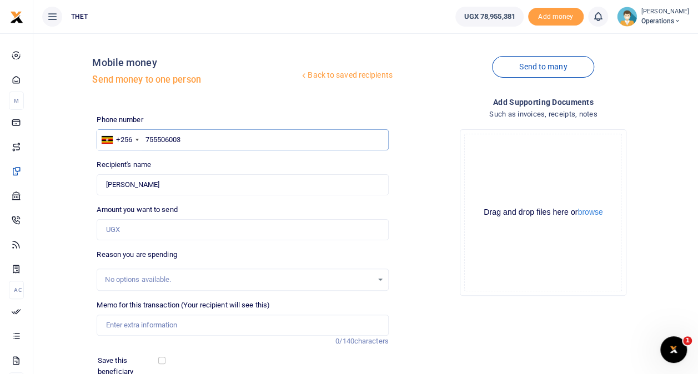
type input "7555060039"
click at [235, 83] on h5 "Send money to one person" at bounding box center [195, 79] width 207 height 11
click at [196, 138] on input "7555060039" at bounding box center [242, 139] width 291 height 21
type input "75550"
type input "Nakafeero Mary"
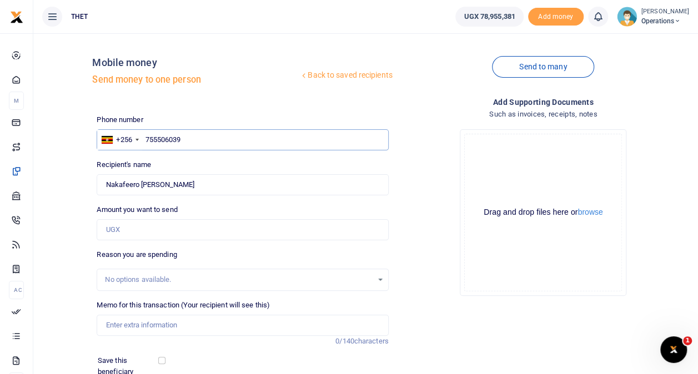
type input "755506039"
click at [203, 97] on div "Back to saved recipients Mobile money Send money to one person" at bounding box center [242, 73] width 300 height 63
type input "Zaituni Nsimire"
click at [195, 141] on input "755506039" at bounding box center [242, 139] width 291 height 21
type input "778309136"
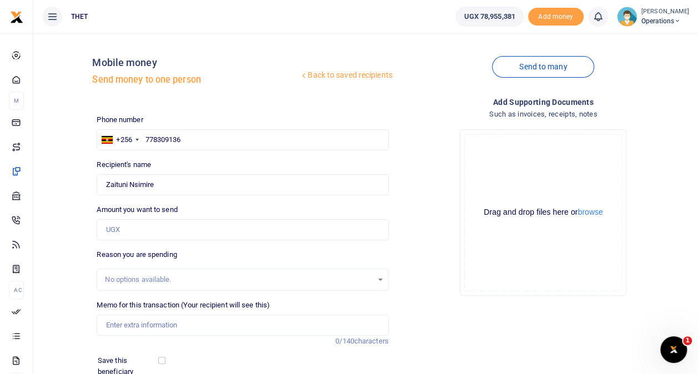
type input "Aine Hildah"
click at [217, 98] on div "Back to saved recipients Mobile money Send money to one person" at bounding box center [242, 73] width 300 height 63
click at [195, 141] on input "778309136" at bounding box center [242, 139] width 291 height 21
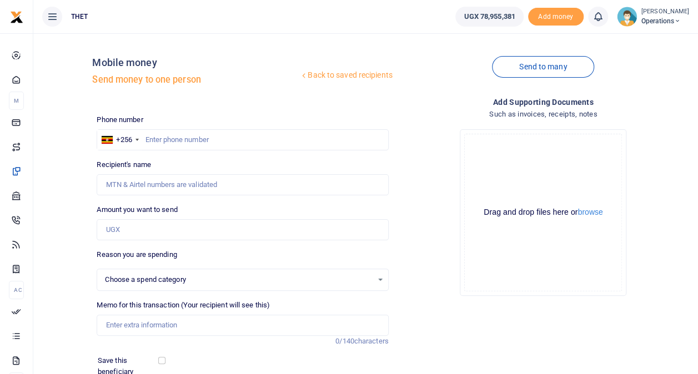
select select
click at [187, 139] on input "text" at bounding box center [242, 139] width 291 height 21
type input "782916520"
type input "Racheal Niringiyimana"
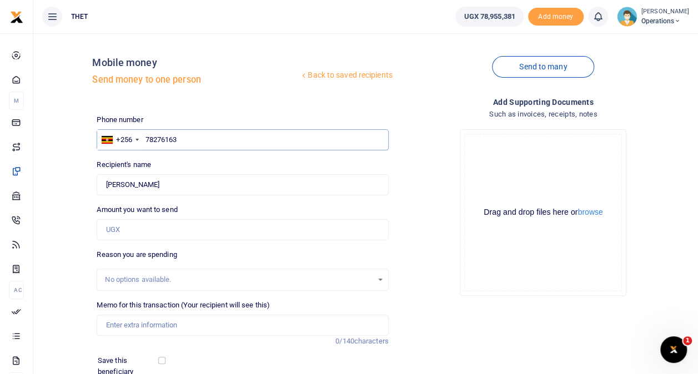
type input "782761635"
type input "Francis Constitution"
click at [302, 113] on div "Back to saved recipients Mobile money Send money to one person Send to many Pho…" at bounding box center [392, 248] width 601 height 412
click at [223, 141] on input "782761635" at bounding box center [242, 139] width 291 height 21
type input "775274904"
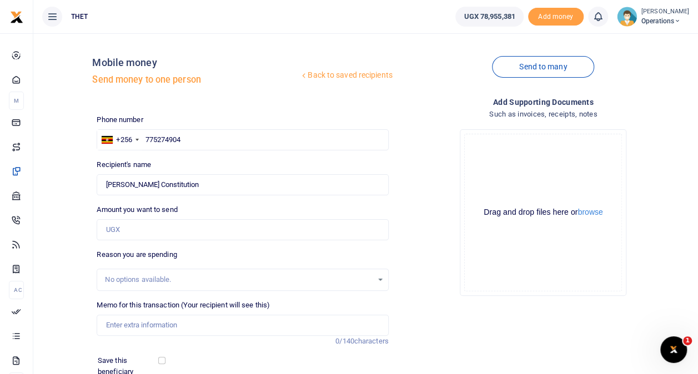
type input "Anette Muhindakazi"
click at [238, 113] on div "Back to saved recipients Mobile money Send money to one person Send to many Pho…" at bounding box center [392, 248] width 601 height 412
click at [203, 139] on input "775274904" at bounding box center [242, 139] width 291 height 21
type input "703078154"
click at [222, 109] on div "Back to saved recipients Mobile money Send money to one person Send to many Pho…" at bounding box center [392, 248] width 601 height 412
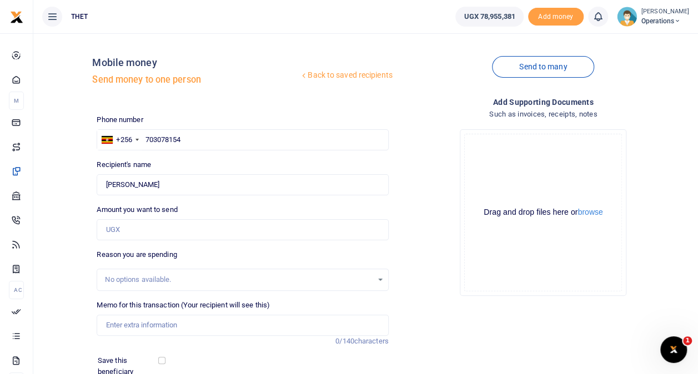
type input "Roda Kyabazaire"
click at [210, 111] on div "Back to saved recipients Mobile money Send money to one person Send to many Pho…" at bounding box center [392, 248] width 601 height 412
click at [193, 140] on input "703078154" at bounding box center [242, 139] width 291 height 21
type input "774686210"
click at [274, 90] on div "Mobile money Send money to one person" at bounding box center [195, 74] width 207 height 34
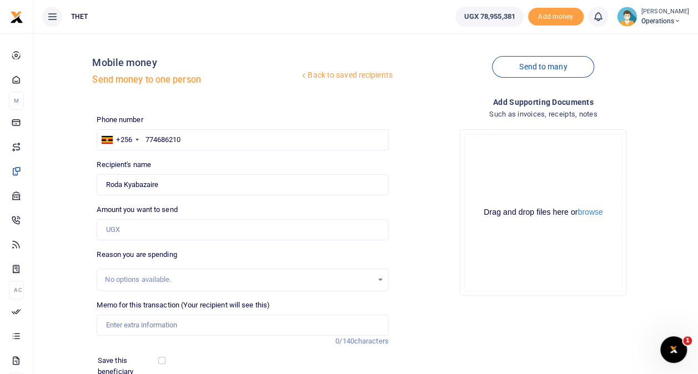
click at [213, 109] on div "Back to saved recipients Mobile money Send money to one person Send to many Pho…" at bounding box center [392, 248] width 601 height 412
type input "Marion Mugbi"
click at [198, 137] on input "774686210" at bounding box center [242, 139] width 291 height 21
type input "783983066"
type input "Adrine Asingwire"
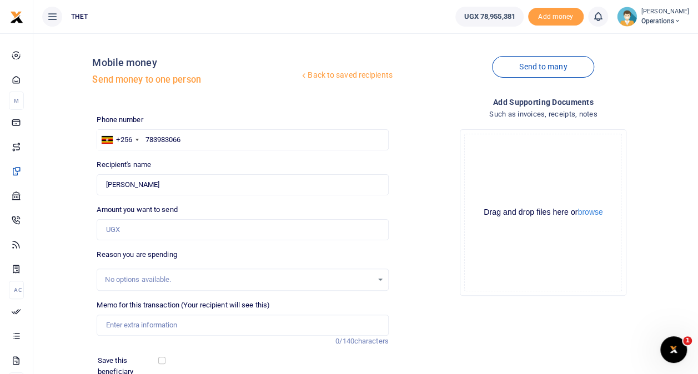
click at [193, 114] on div "Phone number +256 Uganda +256 783983066 Phone is required." at bounding box center [242, 132] width 291 height 36
click at [197, 139] on input "783983066" at bounding box center [242, 139] width 291 height 21
type input "705784478"
click at [210, 110] on div "Back to saved recipients Mobile money Send money to one person Send to many Pho…" at bounding box center [392, 248] width 601 height 412
type input "Gideon Asiimwe"
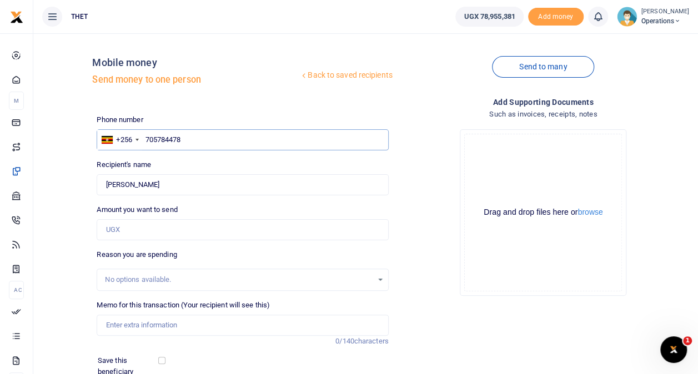
click at [199, 137] on input "705784478" at bounding box center [242, 139] width 291 height 21
type input "772521465"
click at [206, 120] on div "Phone number +256 Uganda +256 772521465 Phone is required." at bounding box center [242, 132] width 291 height 36
type input "Victor Besigye"
click at [200, 143] on input "772521465" at bounding box center [242, 139] width 291 height 21
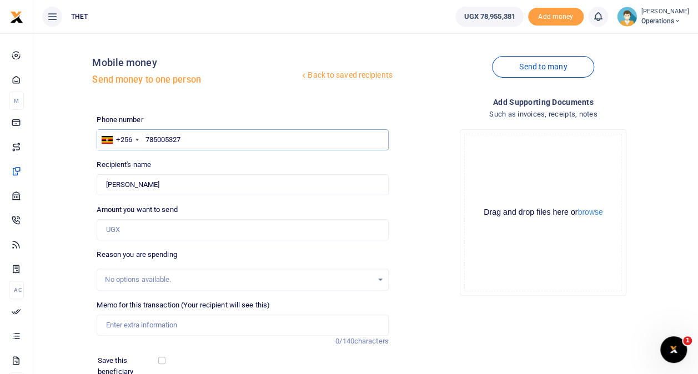
type input "785005327"
type input "Patience Kubakurungi"
click at [198, 106] on div "Back to saved recipients Mobile money Send money to one person Send to many Pho…" at bounding box center [392, 248] width 601 height 412
click at [193, 134] on input "785005327" at bounding box center [242, 139] width 291 height 21
type input "777249733"
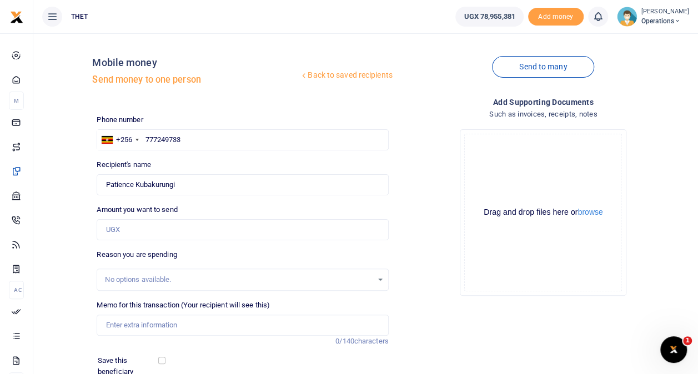
click at [195, 118] on div "Phone number +256 Uganda +256 777249733 Phone is required." at bounding box center [242, 132] width 291 height 36
type input "Kyoshaba Caroline"
click at [186, 140] on input "777249733" at bounding box center [242, 139] width 291 height 21
type input "774226833"
type input "Bridget Taremwa"
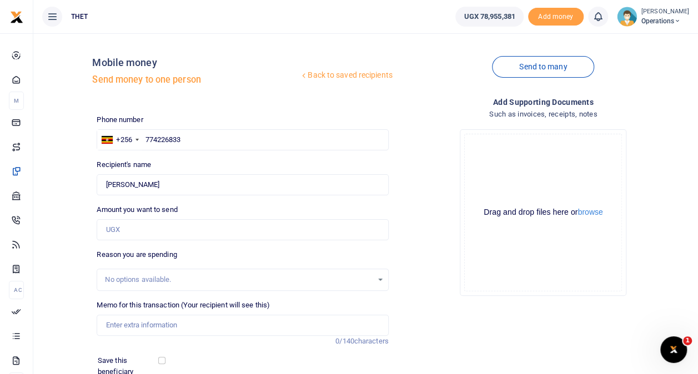
click at [185, 121] on div "Phone number +256 Uganda +256 774226833 Phone is required." at bounding box center [242, 132] width 291 height 36
click at [193, 137] on input "774226833" at bounding box center [242, 139] width 291 height 21
type input "771328526"
click at [191, 108] on div "Back to saved recipients Mobile money Send money to one person Send to many Pho…" at bounding box center [392, 248] width 601 height 412
type input "Mercy Kiconco"
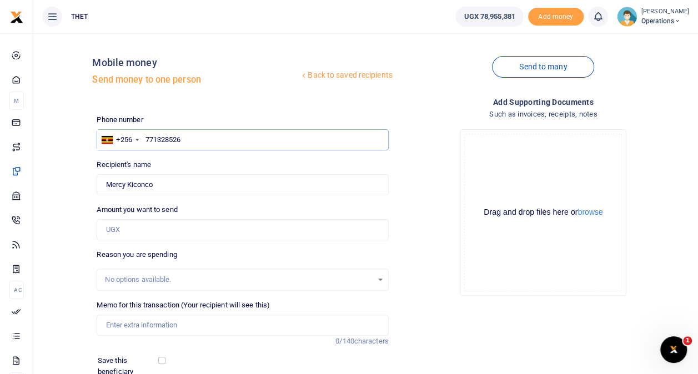
click at [195, 135] on input "771328526" at bounding box center [242, 139] width 291 height 21
type input "772511759"
type input "Charles Dickens Mugisha"
click at [197, 113] on div "Back to saved recipients Mobile money Send money to one person Send to many Pho…" at bounding box center [392, 248] width 601 height 412
click at [222, 139] on input "772511759" at bounding box center [242, 139] width 291 height 21
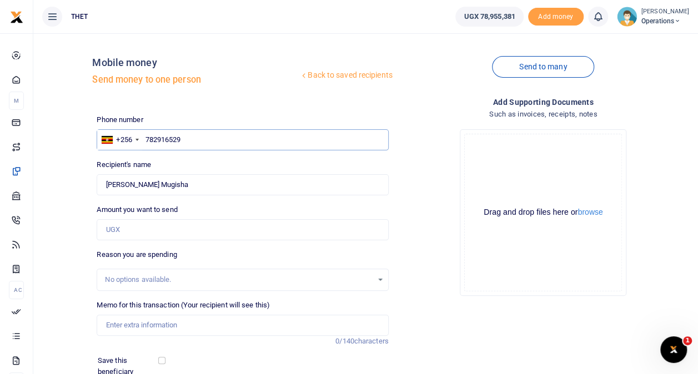
type input "782916529"
click at [234, 103] on div "Back to saved recipients Mobile money Send money to one person" at bounding box center [242, 73] width 300 height 63
type input "Mellon Nayebare"
click at [198, 136] on input "782916529" at bounding box center [242, 139] width 291 height 21
type input "768428781"
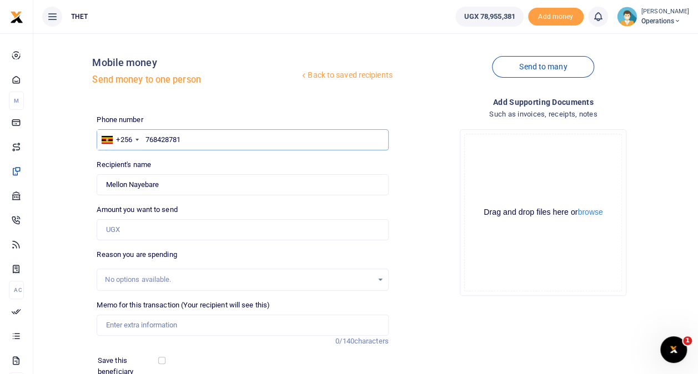
click at [202, 130] on input "768428781" at bounding box center [242, 139] width 291 height 21
type input "Patience Kyomukama"
type input "768428781"
click at [209, 108] on div "Back to saved recipients Mobile money Send money to one person Send to many Pho…" at bounding box center [392, 248] width 601 height 412
click at [176, 137] on input "text" at bounding box center [242, 139] width 291 height 21
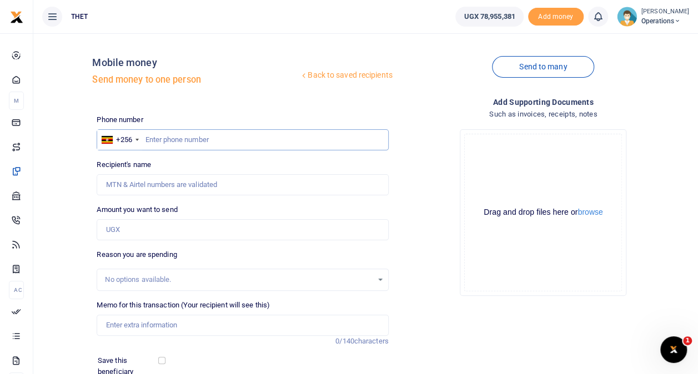
paste input "744440330"
type input "744440330"
type input "[PERSON_NAME]"
click at [193, 138] on input "744440330" at bounding box center [242, 139] width 291 height 21
type input "744140330"
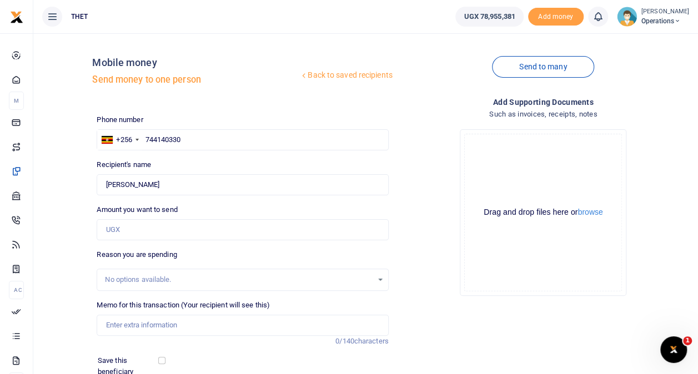
click at [212, 106] on div "Back to saved recipients Mobile money Send money to one person Send to many Pho…" at bounding box center [392, 248] width 601 height 412
type input "[PERSON_NAME]"
drag, startPoint x: 203, startPoint y: 143, endPoint x: 147, endPoint y: 139, distance: 56.3
click at [147, 139] on input "744140330" at bounding box center [242, 139] width 291 height 21
paste input "80370467"
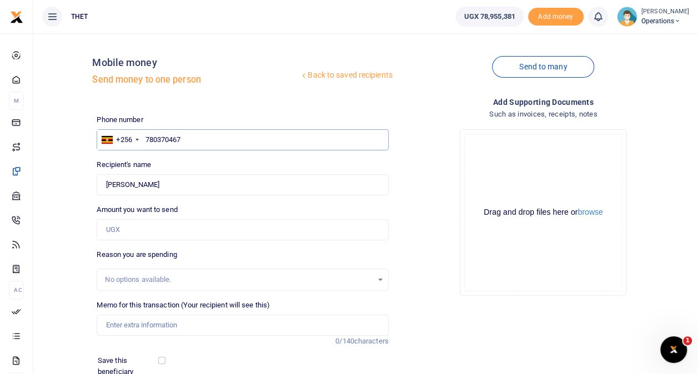
type input "780370467"
click at [211, 112] on div "Back to saved recipients Mobile money Send money to one person Send to many Pho…" at bounding box center [392, 248] width 601 height 412
type input "Roda Kyabazaire"
drag, startPoint x: 211, startPoint y: 140, endPoint x: 144, endPoint y: 135, distance: 66.8
click at [144, 135] on input "780370467" at bounding box center [242, 139] width 291 height 21
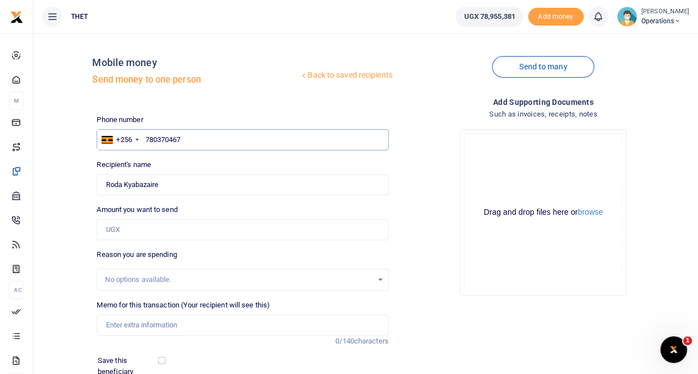
paste input "71357009"
type input "771357009"
click at [192, 108] on div "Back to saved recipients Mobile money Send money to one person Send to many Pho…" at bounding box center [392, 248] width 601 height 412
type input "[PERSON_NAME]"
drag, startPoint x: 192, startPoint y: 138, endPoint x: 141, endPoint y: 138, distance: 51.1
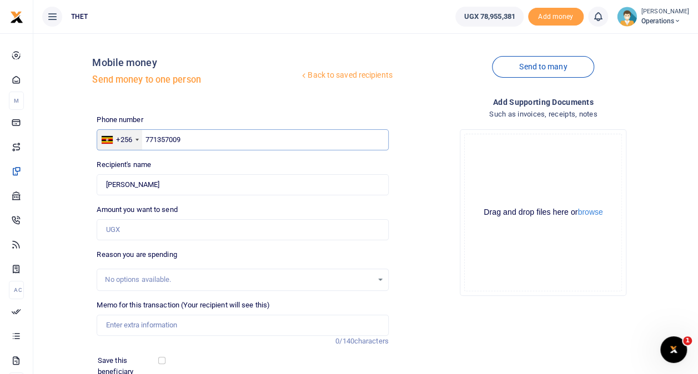
click at [141, 138] on div "+256 [GEOGRAPHIC_DATA] [PHONE_NUMBER]" at bounding box center [242, 139] width 291 height 21
paste input "84182684"
type input "784182684"
click at [183, 107] on div "Back to saved recipients Mobile money Send money to one person Send to many Pho…" at bounding box center [392, 248] width 601 height 412
type input "[PERSON_NAME]"
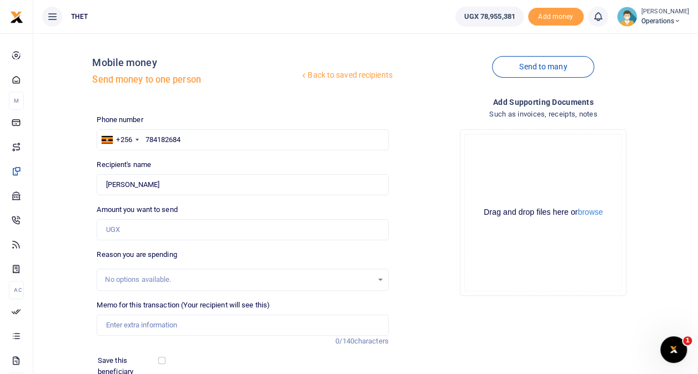
click at [233, 110] on div "Back to saved recipients Mobile money Send money to one person Send to many Pho…" at bounding box center [392, 248] width 601 height 412
click at [197, 113] on div "Back to saved recipients Mobile money Send money to one person Send to many Pho…" at bounding box center [392, 248] width 601 height 412
click at [200, 107] on div "Back to saved recipients Mobile money Send money to one person Send to many Pho…" at bounding box center [392, 248] width 601 height 412
click at [221, 143] on input "784182684" at bounding box center [242, 139] width 291 height 21
type input "777752226"
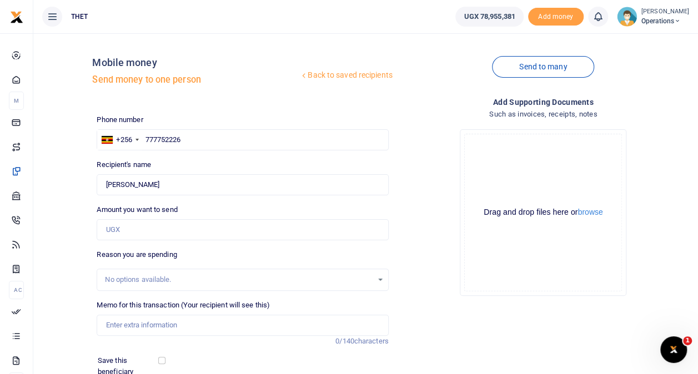
click at [211, 117] on div "Phone number +256 [GEOGRAPHIC_DATA] [PHONE_NUMBER] Phone is required." at bounding box center [242, 132] width 291 height 36
type input "[PERSON_NAME]"
click at [641, 18] on span "Operations" at bounding box center [665, 21] width 48 height 10
click at [636, 78] on link "Logout" at bounding box center [667, 81] width 88 height 16
